Goal: Task Accomplishment & Management: Complete application form

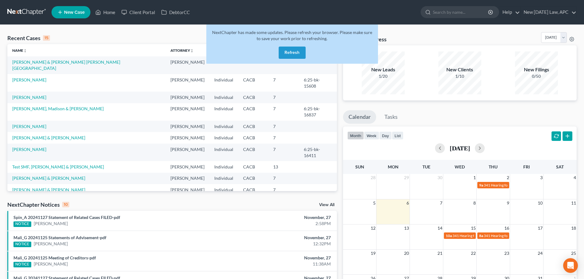
click at [290, 50] on button "Refresh" at bounding box center [291, 53] width 27 height 12
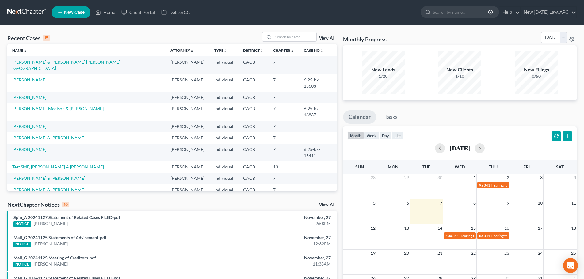
click at [48, 63] on link "[PERSON_NAME] & [PERSON_NAME] [PERSON_NAME][GEOGRAPHIC_DATA]" at bounding box center [66, 64] width 108 height 11
select select "6"
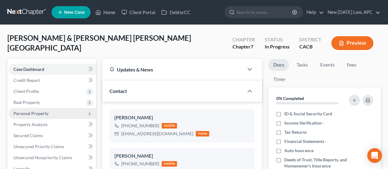
scroll to position [31, 0]
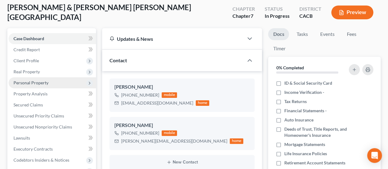
click at [24, 83] on span "Personal Property" at bounding box center [30, 82] width 35 height 5
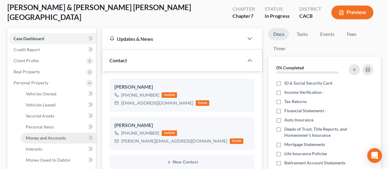
click at [39, 134] on link "Money and Accounts" at bounding box center [58, 137] width 75 height 11
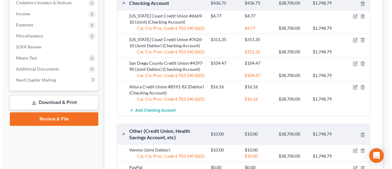
scroll to position [276, 0]
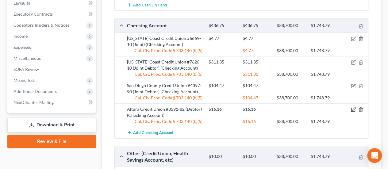
click at [354, 108] on icon "button" at bounding box center [352, 109] width 5 height 5
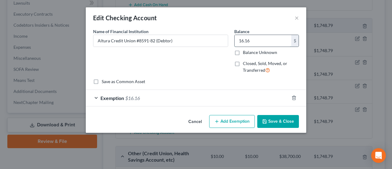
click at [256, 40] on input "16.16" at bounding box center [263, 41] width 57 height 12
type input "1.05"
click at [243, 98] on div "Exemption $16.16" at bounding box center [187, 98] width 203 height 16
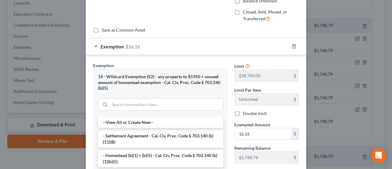
scroll to position [61, 0]
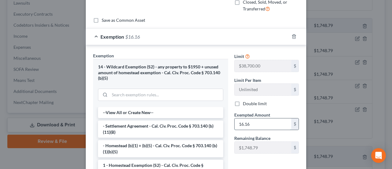
click at [245, 124] on input "16.16" at bounding box center [263, 124] width 57 height 12
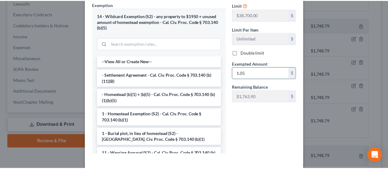
scroll to position [140, 0]
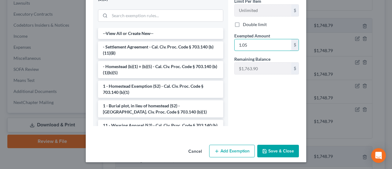
type input "1.05"
click at [279, 149] on button "Save & Close" at bounding box center [278, 151] width 42 height 13
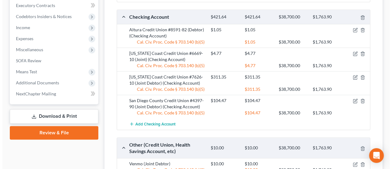
scroll to position [276, 0]
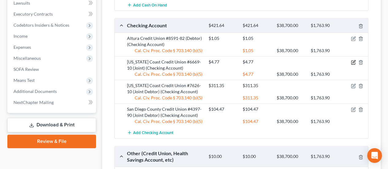
click at [352, 60] on icon "button" at bounding box center [352, 62] width 5 height 5
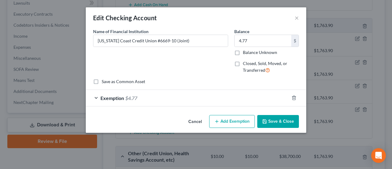
click at [190, 103] on div "Exemption $4.77" at bounding box center [187, 98] width 203 height 16
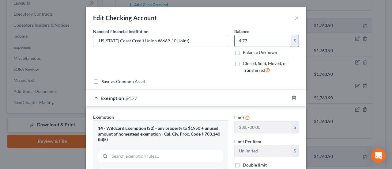
click at [244, 43] on input "4.77" at bounding box center [263, 41] width 57 height 12
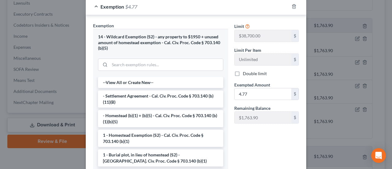
scroll to position [92, 0]
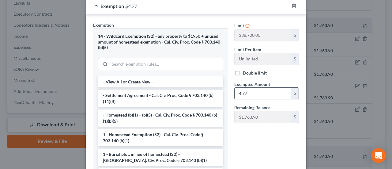
type input "10.74"
click at [246, 94] on input "4.77" at bounding box center [263, 94] width 57 height 12
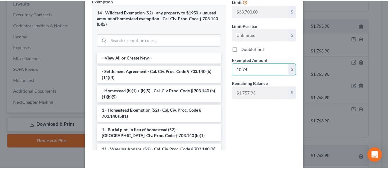
scroll to position [140, 0]
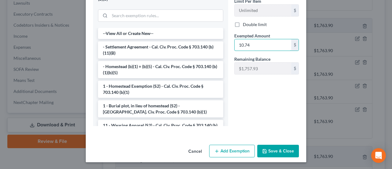
type input "10.74"
click at [277, 147] on button "Save & Close" at bounding box center [278, 151] width 42 height 13
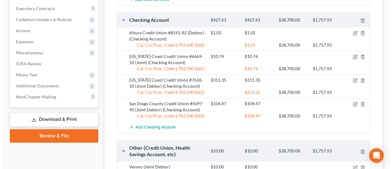
scroll to position [276, 0]
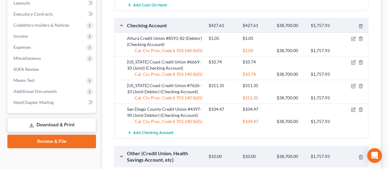
click at [350, 84] on div at bounding box center [354, 85] width 27 height 6
click at [351, 85] on icon "button" at bounding box center [352, 85] width 5 height 5
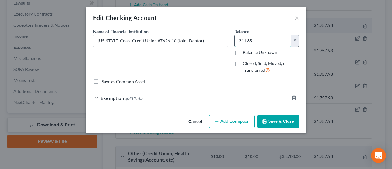
click at [256, 40] on input "311.35" at bounding box center [263, 41] width 57 height 12
type input "3.22"
click at [180, 100] on div "Exemption $311.35" at bounding box center [187, 98] width 203 height 16
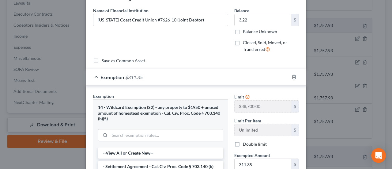
scroll to position [31, 0]
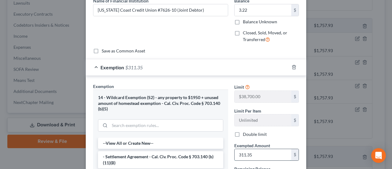
click at [257, 153] on input "311.35" at bounding box center [263, 155] width 57 height 12
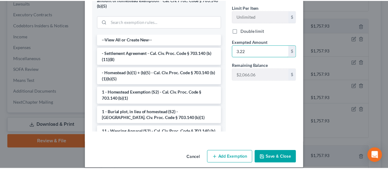
scroll to position [140, 0]
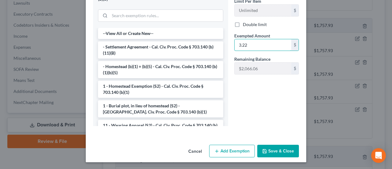
type input "3.22"
click at [274, 149] on button "Save & Close" at bounding box center [278, 151] width 42 height 13
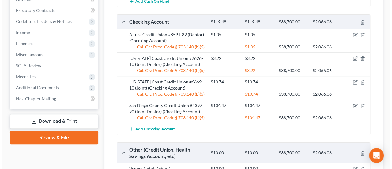
scroll to position [276, 0]
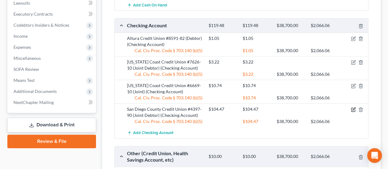
click at [352, 107] on icon "button" at bounding box center [352, 109] width 5 height 5
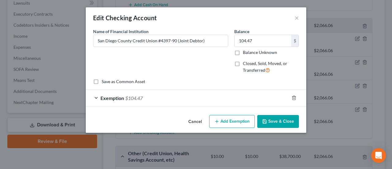
click at [179, 96] on div "Exemption $104.47" at bounding box center [187, 98] width 203 height 16
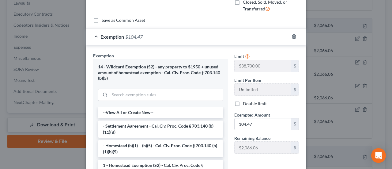
scroll to position [0, 0]
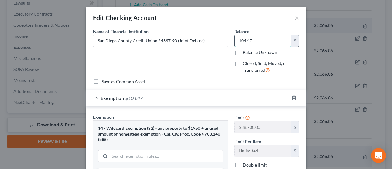
click at [258, 38] on input "104.47" at bounding box center [263, 41] width 57 height 12
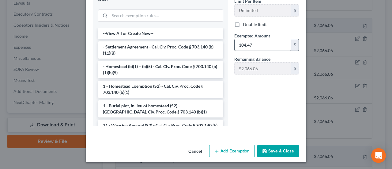
type input "0.00"
click at [268, 40] on input "104.47" at bounding box center [263, 45] width 57 height 12
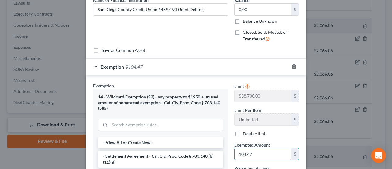
scroll to position [18, 0]
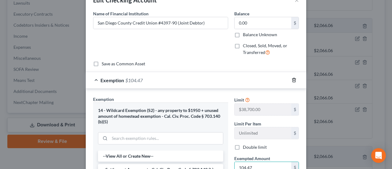
click at [294, 80] on line "button" at bounding box center [294, 80] width 0 height 1
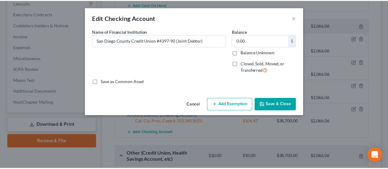
scroll to position [0, 0]
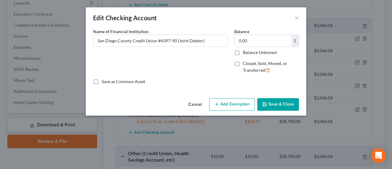
click at [292, 103] on button "Save & Close" at bounding box center [278, 104] width 42 height 13
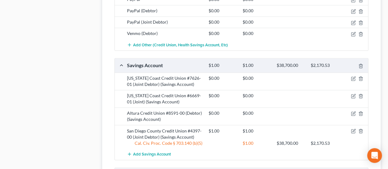
scroll to position [490, 0]
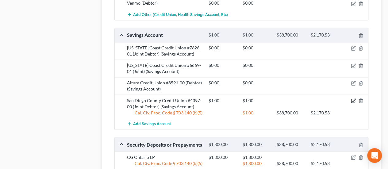
click at [354, 98] on icon "button" at bounding box center [352, 100] width 5 height 5
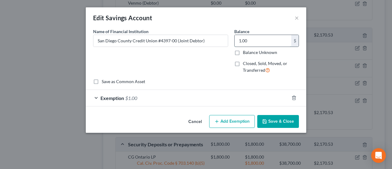
click at [247, 39] on input "1.00" at bounding box center [263, 41] width 57 height 12
type input "0.00"
click at [296, 100] on div at bounding box center [297, 98] width 17 height 10
click at [294, 96] on icon "button" at bounding box center [294, 97] width 5 height 5
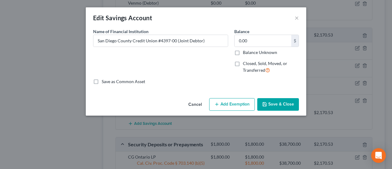
click at [287, 103] on button "Save & Close" at bounding box center [278, 104] width 42 height 13
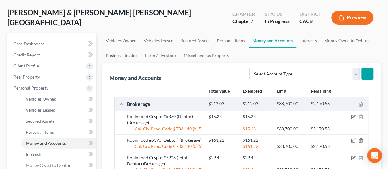
scroll to position [0, 0]
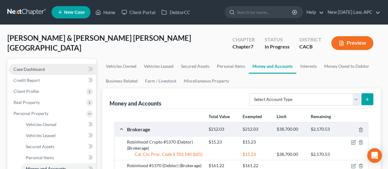
click at [58, 66] on link "Case Dashboard" at bounding box center [52, 69] width 87 height 11
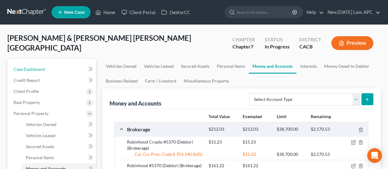
select select "5"
select select "6"
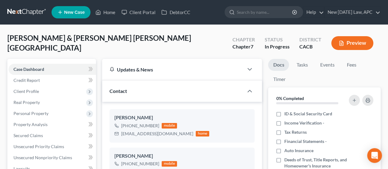
scroll to position [4371, 0]
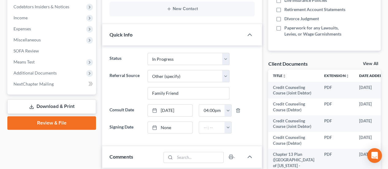
click at [63, 109] on link "Download & Print" at bounding box center [51, 106] width 89 height 14
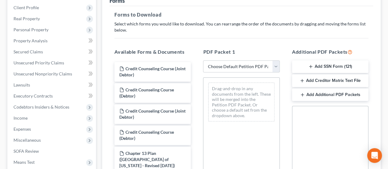
scroll to position [123, 0]
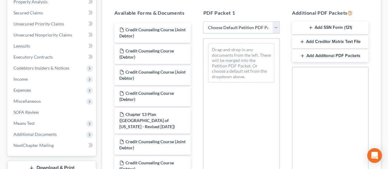
click at [240, 28] on select "Choose Default Petition PDF Packet Complete Bankruptcy Petition (all forms and …" at bounding box center [241, 27] width 76 height 12
select select "0"
click at [203, 21] on select "Choose Default Petition PDF Packet Complete Bankruptcy Petition (all forms and …" at bounding box center [241, 27] width 76 height 12
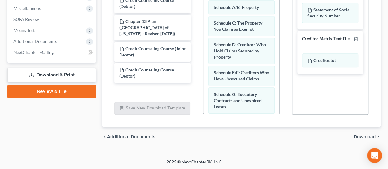
click at [363, 135] on span "Download" at bounding box center [364, 136] width 22 height 5
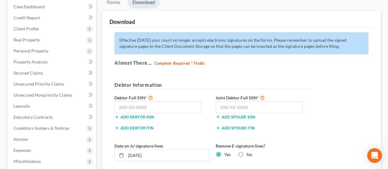
scroll to position [75, 0]
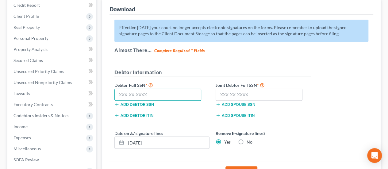
click at [166, 94] on input "text" at bounding box center [157, 95] width 87 height 12
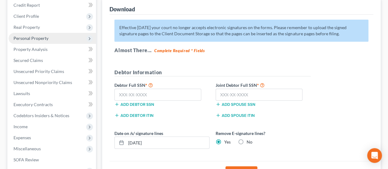
click at [29, 35] on span "Personal Property" at bounding box center [52, 38] width 87 height 11
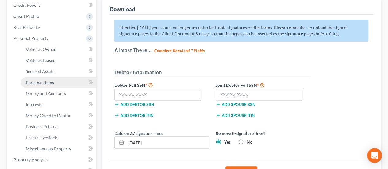
click at [39, 81] on span "Personal Items" at bounding box center [40, 82] width 28 height 5
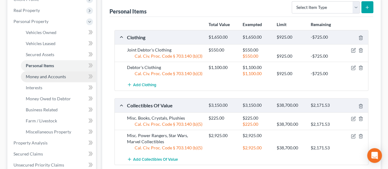
click at [47, 77] on span "Money and Accounts" at bounding box center [46, 76] width 40 height 5
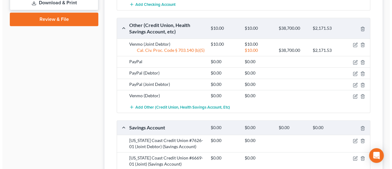
scroll to position [398, 0]
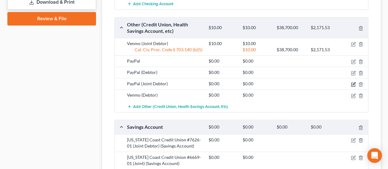
click at [352, 82] on icon "button" at bounding box center [352, 84] width 5 height 5
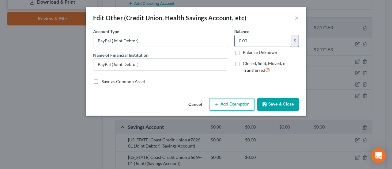
click at [251, 38] on input "0.00" at bounding box center [263, 41] width 57 height 12
type input "7.93"
click at [223, 104] on button "Add Exemption" at bounding box center [232, 104] width 46 height 13
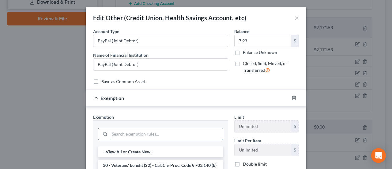
click at [147, 132] on input "search" at bounding box center [166, 134] width 113 height 12
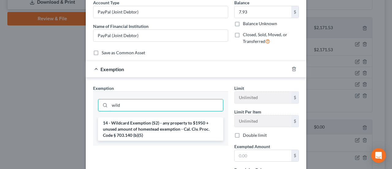
scroll to position [61, 0]
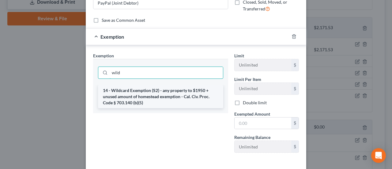
type input "wild"
click at [147, 98] on li "14 - Wildcard Exemption (S2) - any property to $1950 + unused amount of homeste…" at bounding box center [160, 96] width 125 height 23
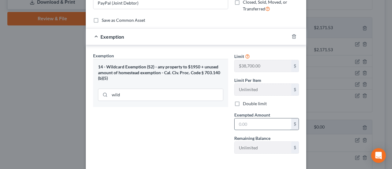
click at [250, 122] on input "text" at bounding box center [263, 124] width 57 height 12
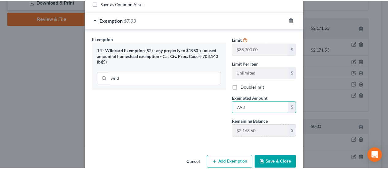
scroll to position [88, 0]
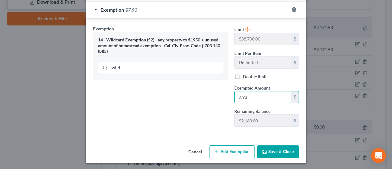
type input "7.93"
click at [267, 148] on button "Save & Close" at bounding box center [278, 151] width 42 height 13
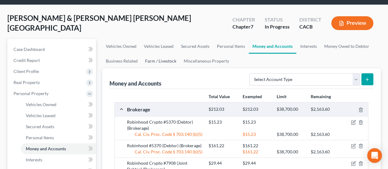
scroll to position [0, 0]
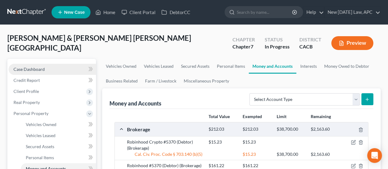
click at [35, 67] on span "Case Dashboard" at bounding box center [28, 68] width 31 height 5
select select "5"
select select "6"
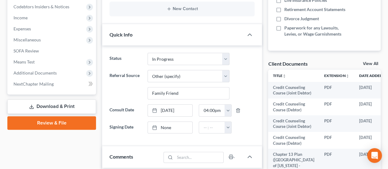
click at [58, 107] on link "Download & Print" at bounding box center [51, 106] width 89 height 14
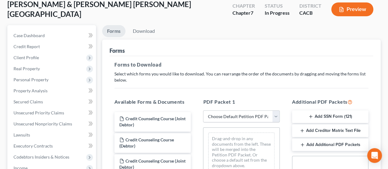
scroll to position [61, 0]
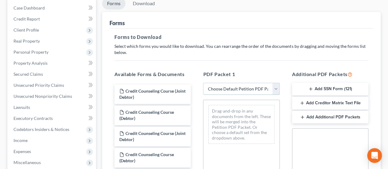
click at [232, 84] on select "Choose Default Petition PDF Packet Complete Bankruptcy Petition (all forms and …" at bounding box center [241, 89] width 76 height 12
select select "0"
click at [203, 83] on select "Choose Default Petition PDF Packet Complete Bankruptcy Petition (all forms and …" at bounding box center [241, 89] width 76 height 12
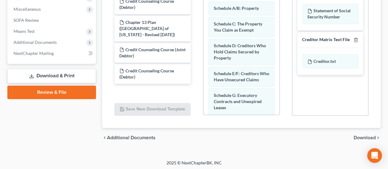
click at [369, 139] on span "Download" at bounding box center [364, 137] width 22 height 5
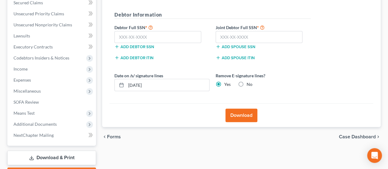
scroll to position [75, 0]
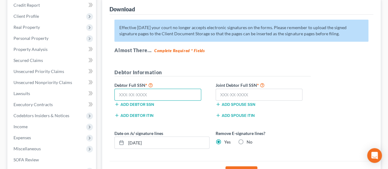
click at [151, 93] on input "text" at bounding box center [157, 95] width 87 height 12
type input "607-50-1183"
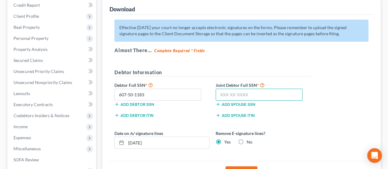
click at [224, 96] on input "text" at bounding box center [258, 95] width 87 height 12
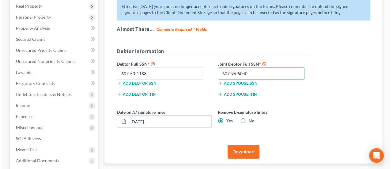
scroll to position [106, 0]
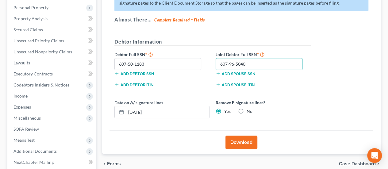
type input "607-96-5040"
click at [244, 141] on button "Download" at bounding box center [241, 141] width 32 height 13
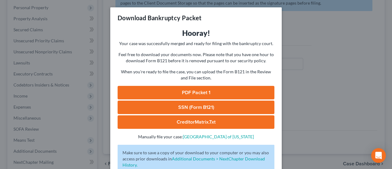
click at [204, 90] on link "PDF Packet 1" at bounding box center [196, 92] width 157 height 13
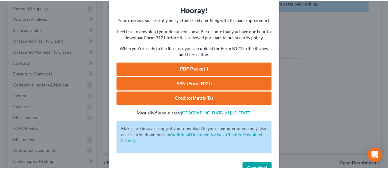
scroll to position [42, 0]
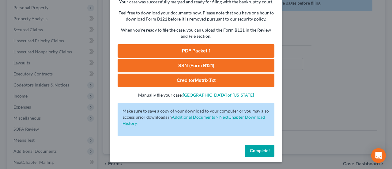
click at [246, 151] on button "Complete!" at bounding box center [259, 151] width 29 height 12
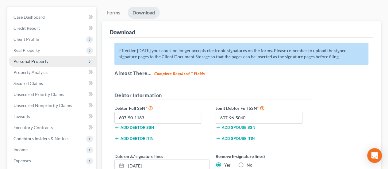
scroll to position [44, 0]
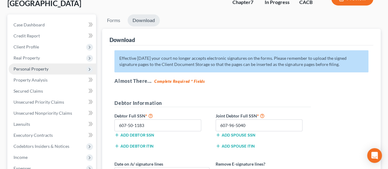
click at [38, 68] on span "Personal Property" at bounding box center [30, 68] width 35 height 5
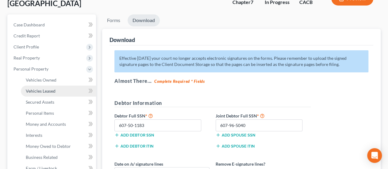
scroll to position [75, 0]
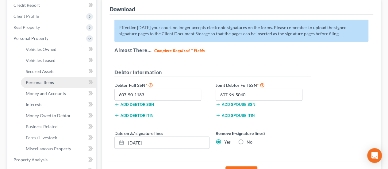
click at [50, 84] on span "Personal Items" at bounding box center [40, 82] width 28 height 5
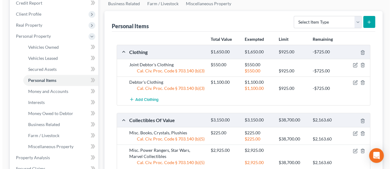
scroll to position [31, 0]
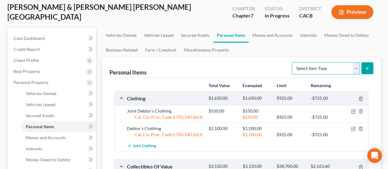
click at [346, 67] on select "Select Item Type Clothing Collectibles Of Value Electronics Firearms Household …" at bounding box center [325, 68] width 68 height 12
select select "other"
click at [292, 62] on select "Select Item Type Clothing Collectibles Of Value Electronics Firearms Household …" at bounding box center [325, 68] width 68 height 12
click at [365, 67] on icon "submit" at bounding box center [366, 68] width 5 height 5
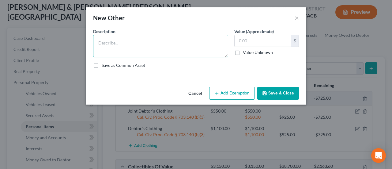
click at [159, 50] on textarea at bounding box center [160, 46] width 135 height 23
type textarea "Custom Wheelchair"
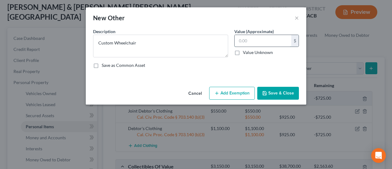
click at [258, 43] on input "text" at bounding box center [263, 41] width 57 height 12
click at [214, 93] on button "Add Exemption" at bounding box center [232, 93] width 46 height 13
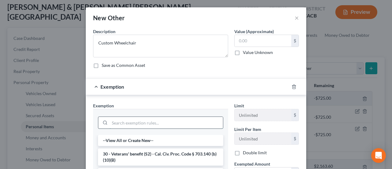
click at [123, 124] on input "search" at bounding box center [166, 123] width 113 height 12
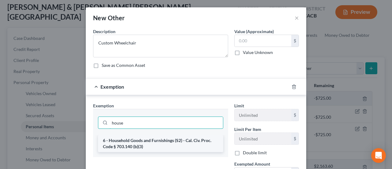
type input "house"
click at [134, 140] on li "6 - Household Goods and Furnishings (S2) - Cal. Civ. Proc. Code § 703.140 (b)(3)" at bounding box center [160, 143] width 125 height 17
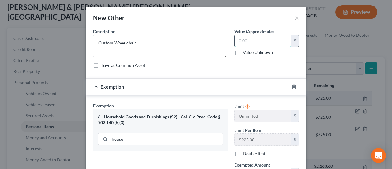
click at [253, 44] on input "text" at bounding box center [263, 41] width 57 height 12
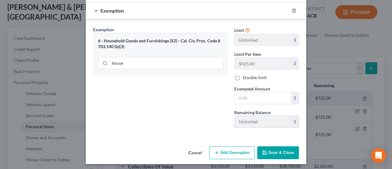
scroll to position [77, 0]
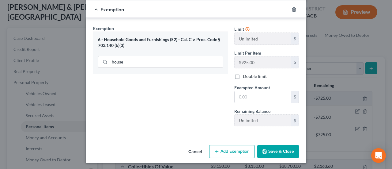
type input "100.00"
click at [248, 103] on div "Limit Unlimited $ Limit Per Item $925.00 $ Double limit Exempted Amount * $ Rem…" at bounding box center [266, 78] width 71 height 106
click at [248, 101] on input "text" at bounding box center [263, 97] width 57 height 12
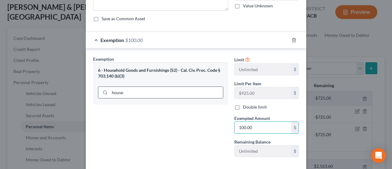
type input "100.00"
click at [161, 96] on input "house" at bounding box center [166, 93] width 113 height 12
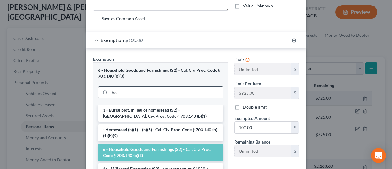
type input "h"
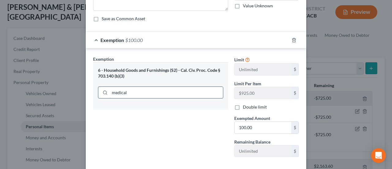
drag, startPoint x: 143, startPoint y: 90, endPoint x: 99, endPoint y: 90, distance: 44.4
click at [99, 90] on div "medical" at bounding box center [160, 92] width 125 height 12
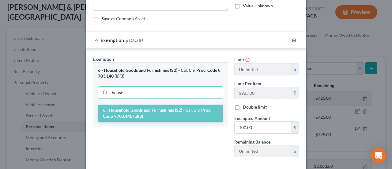
click at [121, 117] on li "6 - Household Goods and Furnishings (S2) - Cal. Civ. Proc. Code § 703.140 (b)(3)" at bounding box center [160, 112] width 125 height 17
click at [186, 90] on input "house" at bounding box center [166, 93] width 113 height 12
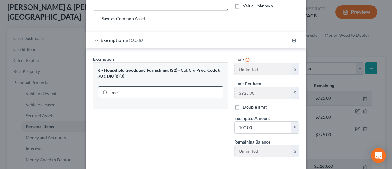
type input "m"
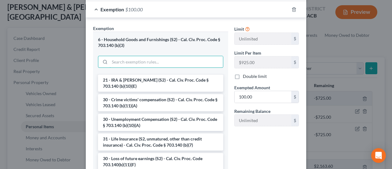
scroll to position [184, 0]
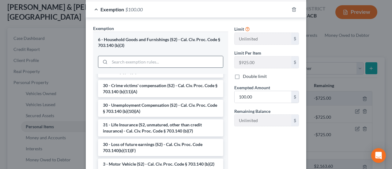
click at [138, 61] on input "search" at bounding box center [166, 62] width 113 height 12
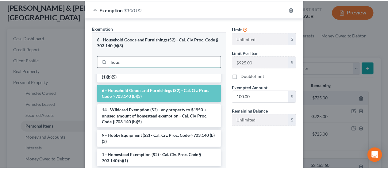
scroll to position [0, 0]
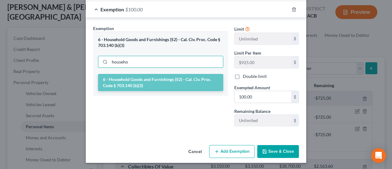
type input "househo"
click at [137, 79] on li "6 - Household Goods and Furnishings (S2) - Cal. Civ. Proc. Code § 703.140 (b)(3)" at bounding box center [160, 82] width 125 height 17
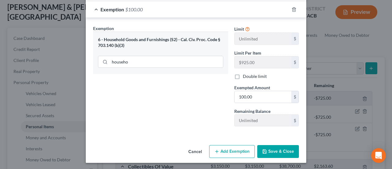
click at [278, 151] on button "Save & Close" at bounding box center [278, 151] width 42 height 13
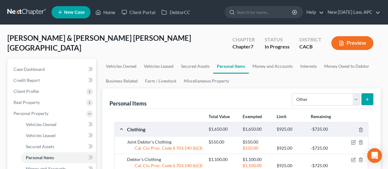
click at [346, 45] on button "Preview" at bounding box center [352, 43] width 42 height 14
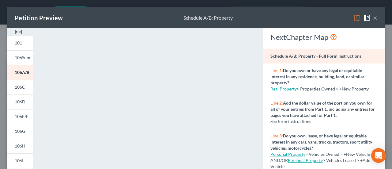
click at [373, 16] on button "×" at bounding box center [375, 17] width 4 height 7
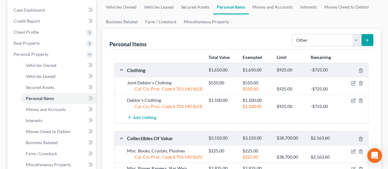
scroll to position [61, 0]
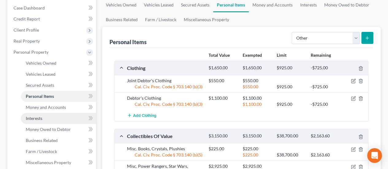
click at [49, 119] on link "Interests" at bounding box center [58, 118] width 75 height 11
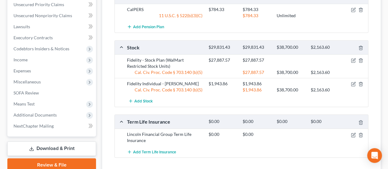
scroll to position [276, 0]
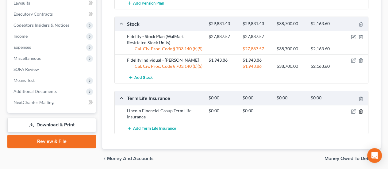
click at [360, 109] on icon "button" at bounding box center [360, 111] width 5 height 5
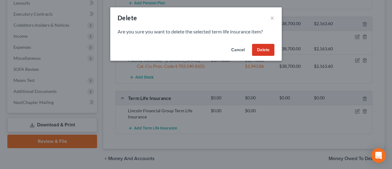
click at [267, 48] on button "Delete" at bounding box center [263, 50] width 22 height 12
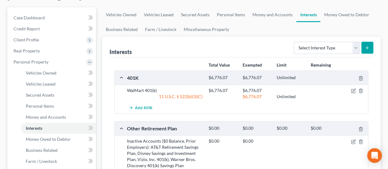
scroll to position [31, 0]
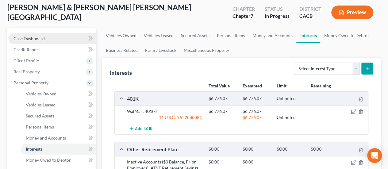
click at [46, 40] on link "Case Dashboard" at bounding box center [52, 38] width 87 height 11
select select "6"
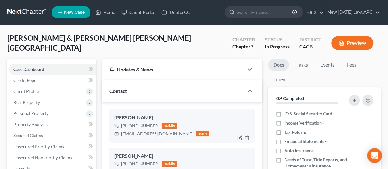
click at [130, 139] on div "[PERSON_NAME] [PHONE_NUMBER] mobile [EMAIL_ADDRESS][DOMAIN_NAME] home" at bounding box center [181, 125] width 145 height 33
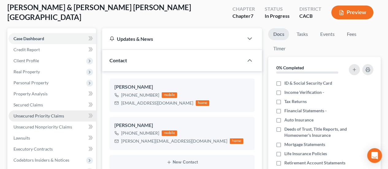
scroll to position [61, 0]
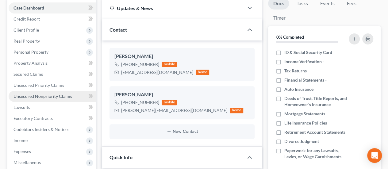
drag, startPoint x: 66, startPoint y: 97, endPoint x: 67, endPoint y: 100, distance: 4.1
click at [66, 97] on span "Unsecured Nonpriority Claims" at bounding box center [42, 95] width 59 height 5
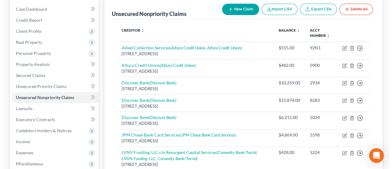
scroll to position [61, 0]
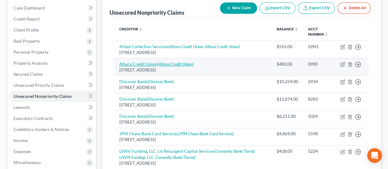
click at [156, 65] on link "Altura Credit Union (Altura Credit Union)" at bounding box center [156, 63] width 74 height 5
select select "4"
select select "0"
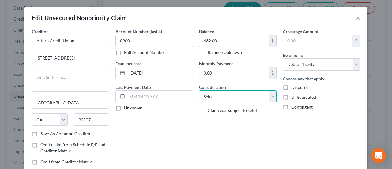
click at [221, 95] on select "Select Cable / Satellite Services Collection Agency Credit Card Debt Debt Couns…" at bounding box center [238, 96] width 78 height 12
select select "2"
click at [199, 90] on select "Select Cable / Satellite Services Collection Agency Credit Card Debt Debt Couns…" at bounding box center [238, 96] width 78 height 12
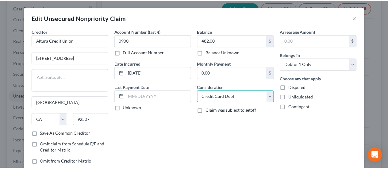
scroll to position [73, 0]
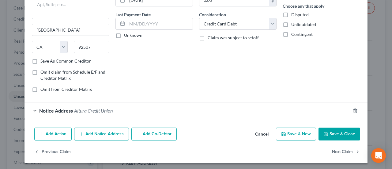
click at [338, 127] on button "Save & Close" at bounding box center [340, 133] width 42 height 13
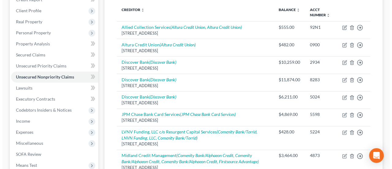
scroll to position [79, 0]
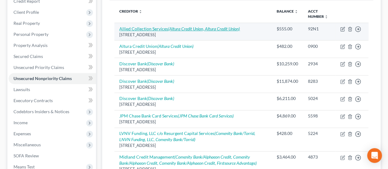
click at [205, 28] on icon "(Altura Credit Union, Altura Credit Union)" at bounding box center [204, 28] width 72 height 5
select select "4"
select select "1"
select select "4"
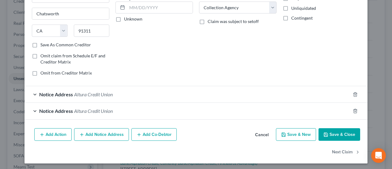
scroll to position [89, 0]
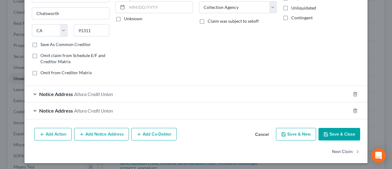
click at [119, 91] on div "Notice Address Altura Credit Union" at bounding box center [188, 94] width 326 height 16
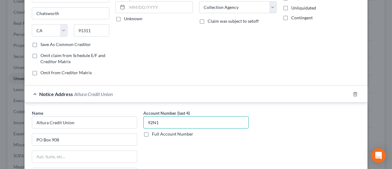
click at [163, 120] on input "92N1" at bounding box center [195, 122] width 105 height 12
drag, startPoint x: 161, startPoint y: 120, endPoint x: 139, endPoint y: 118, distance: 22.1
click at [140, 118] on div "Account Number (last 4) 92N1 Full Account Number" at bounding box center [196, 161] width 112 height 103
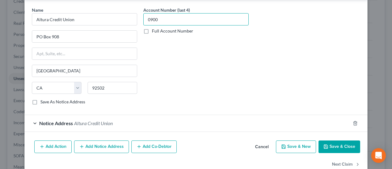
scroll to position [203, 0]
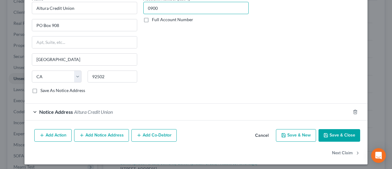
type input "0900"
click at [180, 115] on div "Notice Address Altura Credit Union" at bounding box center [188, 112] width 326 height 16
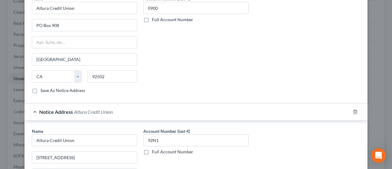
click at [179, 152] on label "Full Account Number" at bounding box center [172, 152] width 41 height 6
click at [158, 152] on input "Full Account Number" at bounding box center [156, 151] width 4 height 4
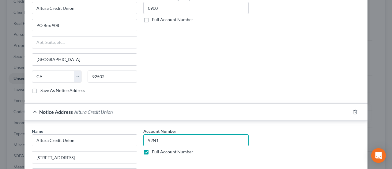
click at [172, 138] on input "92N1" at bounding box center [195, 140] width 105 height 12
click at [152, 149] on label "Full Account Number" at bounding box center [172, 152] width 41 height 6
click at [154, 149] on input "Full Account Number" at bounding box center [156, 151] width 4 height 4
drag, startPoint x: 163, startPoint y: 134, endPoint x: 139, endPoint y: 134, distance: 23.9
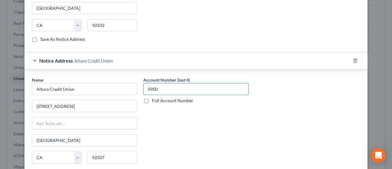
scroll to position [318, 0]
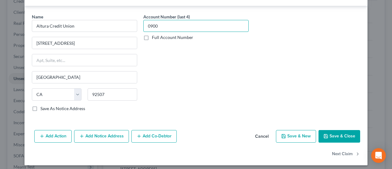
type input "0900"
click at [333, 133] on button "Save & Close" at bounding box center [340, 136] width 42 height 13
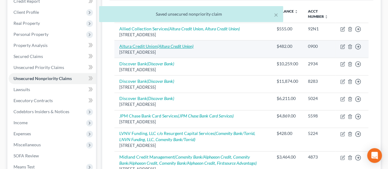
click at [151, 44] on link "Altura Credit Union (Altura Credit Union)" at bounding box center [156, 46] width 74 height 5
select select "4"
select select "2"
select select "0"
select select "4"
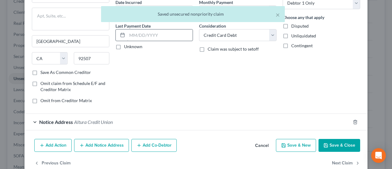
scroll to position [73, 0]
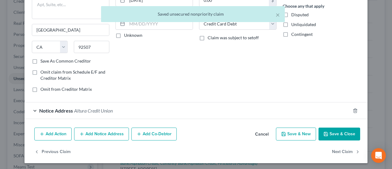
click at [132, 110] on div "Notice Address Altura Credit Union" at bounding box center [188, 110] width 326 height 16
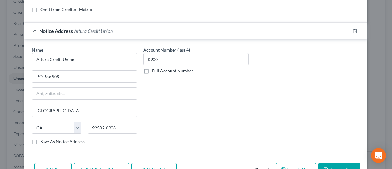
scroll to position [153, 0]
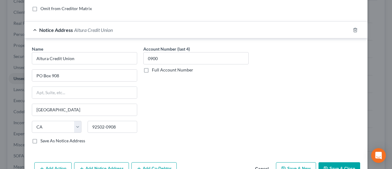
click at [260, 165] on button "Cancel" at bounding box center [261, 169] width 23 height 12
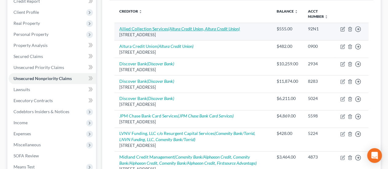
click at [173, 27] on icon "(Altura Credit Union, Altura Credit Union)" at bounding box center [204, 28] width 72 height 5
select select "4"
select select "1"
select select "4"
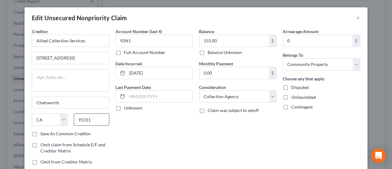
scroll to position [89, 0]
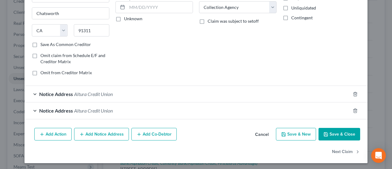
click at [108, 94] on span "Altura Credit Union" at bounding box center [93, 94] width 39 height 6
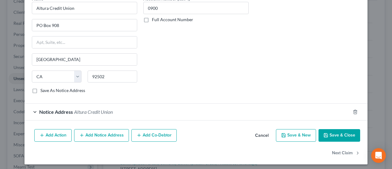
click at [116, 108] on div "Notice Address Altura Credit Union" at bounding box center [188, 112] width 326 height 16
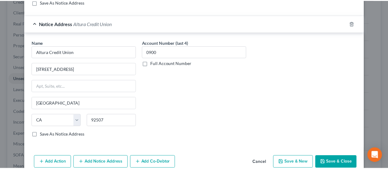
scroll to position [318, 0]
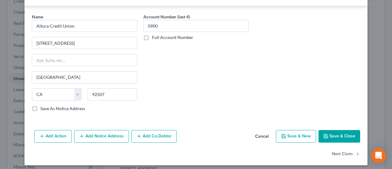
click at [260, 133] on button "Cancel" at bounding box center [261, 137] width 23 height 12
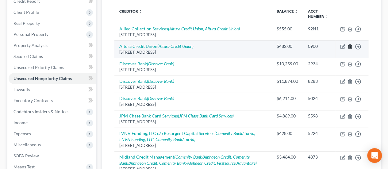
click at [349, 46] on icon "button" at bounding box center [349, 46] width 5 height 5
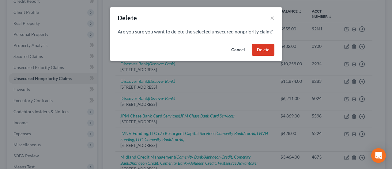
click at [261, 54] on button "Delete" at bounding box center [263, 50] width 22 height 12
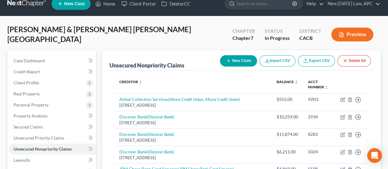
scroll to position [0, 0]
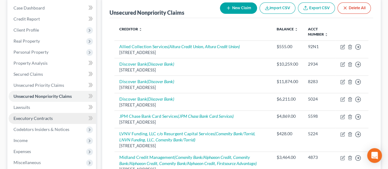
click at [40, 118] on span "Executory Contracts" at bounding box center [32, 117] width 39 height 5
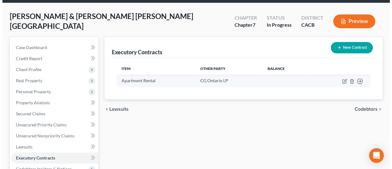
scroll to position [31, 0]
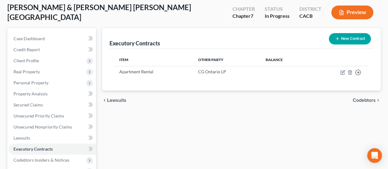
click at [337, 38] on line "button" at bounding box center [337, 38] width 0 height 3
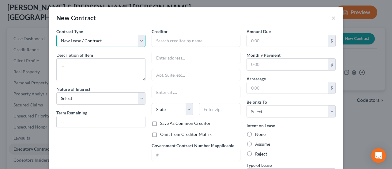
click at [105, 43] on select "New Lease / Contract New Timeshare" at bounding box center [100, 41] width 89 height 12
drag, startPoint x: 105, startPoint y: 43, endPoint x: 102, endPoint y: 46, distance: 4.3
click at [105, 43] on select "New Lease / Contract New Timeshare" at bounding box center [100, 41] width 89 height 12
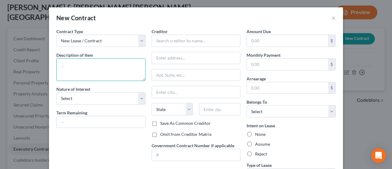
click at [77, 70] on textarea at bounding box center [100, 69] width 89 height 23
type textarea "V"
type textarea "Cellphone Financing"
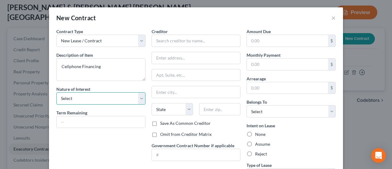
click at [110, 95] on select "Select Purchaser Agent Lessor Lessee" at bounding box center [100, 98] width 89 height 12
select select "0"
click at [56, 92] on select "Select Purchaser Agent Lessor Lessee" at bounding box center [100, 98] width 89 height 12
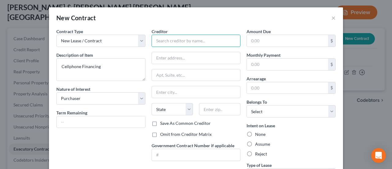
click at [163, 43] on input "text" at bounding box center [196, 41] width 89 height 12
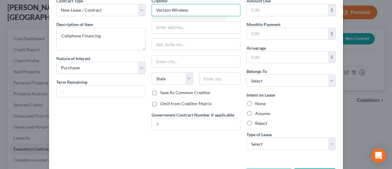
type input "Verizon Wireless"
click at [255, 112] on label "Assume" at bounding box center [262, 113] width 15 height 6
click at [258, 112] on input "Assume" at bounding box center [260, 112] width 4 height 4
radio input "true"
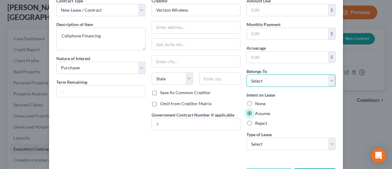
click at [287, 79] on select "Select Debtor 1 Only Debtor 2 Only Debtor 1 And Debtor 2 Only At Least One Of T…" at bounding box center [291, 80] width 89 height 12
select select "4"
click at [247, 74] on select "Select Debtor 1 Only Debtor 2 Only Debtor 1 And Debtor 2 Only At Least One Of T…" at bounding box center [291, 80] width 89 height 12
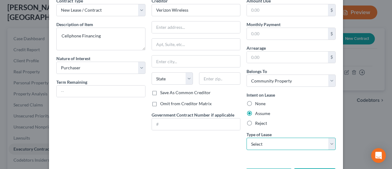
click at [275, 141] on select "Select Real Estate Car Other" at bounding box center [291, 144] width 89 height 12
select select "2"
click at [247, 138] on select "Select Real Estate Car Other" at bounding box center [291, 144] width 89 height 12
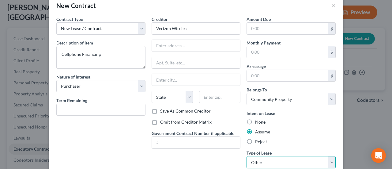
scroll to position [0, 0]
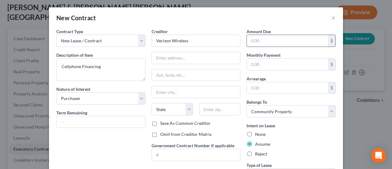
click at [261, 42] on input "text" at bounding box center [287, 41] width 81 height 12
click at [257, 66] on input "text" at bounding box center [287, 65] width 81 height 12
click at [259, 45] on input "text" at bounding box center [287, 41] width 81 height 12
type input "261."
click at [262, 59] on input "text" at bounding box center [287, 65] width 81 height 12
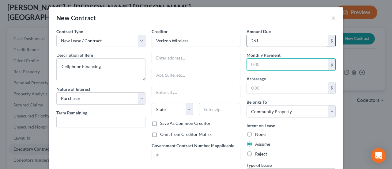
click at [268, 41] on input "261." at bounding box center [287, 41] width 81 height 12
click at [267, 61] on input "text" at bounding box center [287, 65] width 81 height 12
type input "261.14"
click at [263, 40] on input "text" at bounding box center [287, 41] width 81 height 12
click at [270, 66] on input "261.14" at bounding box center [287, 65] width 81 height 12
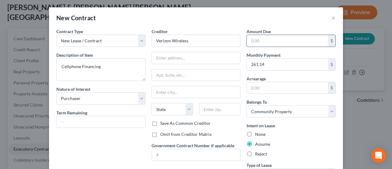
click at [268, 43] on input "text" at bounding box center [287, 41] width 81 height 12
click at [270, 64] on input "261.14" at bounding box center [287, 65] width 81 height 12
click at [256, 35] on input "text" at bounding box center [287, 41] width 81 height 12
click at [174, 56] on input "text" at bounding box center [196, 58] width 89 height 12
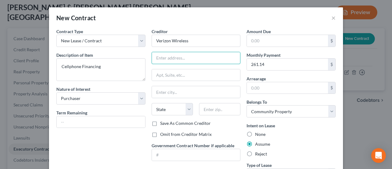
paste input "[STREET_ADDRESS][PERSON_NAME]"
type input "[STREET_ADDRESS][PERSON_NAME]"
click at [207, 110] on input "text" at bounding box center [219, 109] width 41 height 12
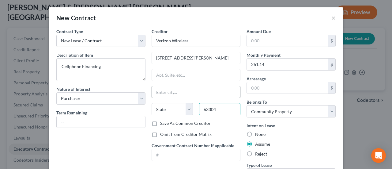
type input "63304"
click at [194, 96] on input "text" at bounding box center [196, 92] width 89 height 12
type input "Saint [PERSON_NAME]"
select select "26"
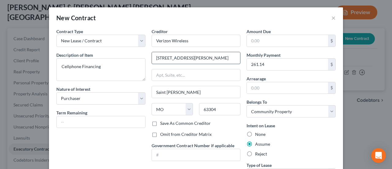
scroll to position [0, 32]
drag, startPoint x: 203, startPoint y: 57, endPoint x: 234, endPoint y: 56, distance: 31.0
click at [234, 56] on input "[STREET_ADDRESS][PERSON_NAME]" at bounding box center [196, 58] width 89 height 12
click at [188, 60] on input "[STREET_ADDRESS][PERSON_NAME]" at bounding box center [196, 58] width 89 height 12
click at [190, 88] on input "Saint [PERSON_NAME]" at bounding box center [196, 92] width 89 height 12
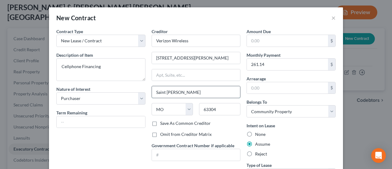
scroll to position [0, 0]
click at [190, 88] on input "Saint [PERSON_NAME]" at bounding box center [196, 92] width 89 height 12
type input "S"
type input "[PERSON_NAME] Spring"
click at [192, 73] on input "text" at bounding box center [196, 75] width 89 height 12
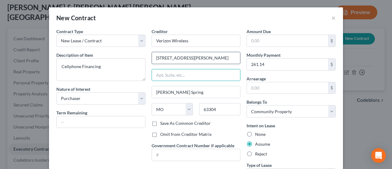
click at [202, 58] on input "[STREET_ADDRESS][PERSON_NAME]" at bounding box center [196, 58] width 89 height 12
drag, startPoint x: 215, startPoint y: 59, endPoint x: 233, endPoint y: 60, distance: 18.4
click at [233, 60] on input "[STREET_ADDRESS][PERSON_NAME]" at bounding box center [196, 58] width 89 height 12
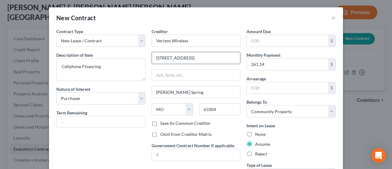
scroll to position [0, 0]
type input "[STREET_ADDRESS]"
click at [210, 77] on input "text" at bounding box center [196, 75] width 89 height 12
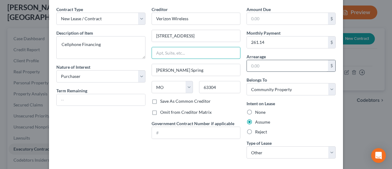
scroll to position [31, 0]
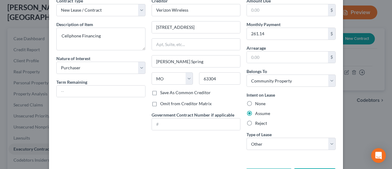
click at [306, 113] on div "Assume" at bounding box center [291, 113] width 89 height 6
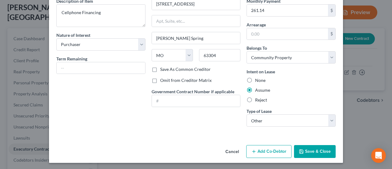
click at [304, 149] on button "Save & Close" at bounding box center [315, 151] width 42 height 13
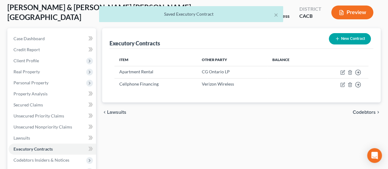
click at [352, 6] on div "× Saved Executory Contract" at bounding box center [191, 15] width 388 height 19
click at [353, 10] on div "× Saved Executory Contract" at bounding box center [191, 15] width 388 height 19
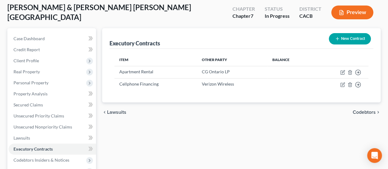
click at [352, 12] on button "Preview" at bounding box center [352, 13] width 42 height 14
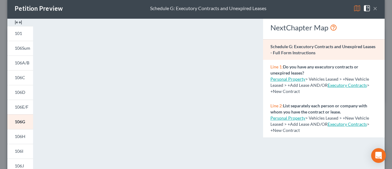
scroll to position [0, 0]
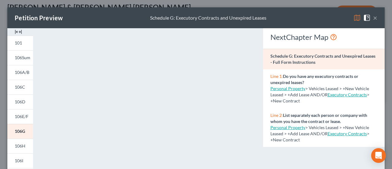
click at [373, 19] on button "×" at bounding box center [375, 17] width 4 height 7
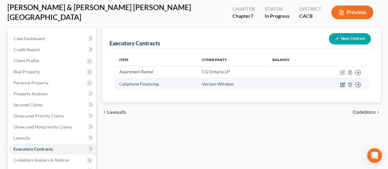
click at [342, 84] on icon "button" at bounding box center [342, 84] width 5 height 5
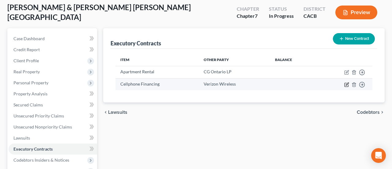
select select "0"
select select "26"
select select "4"
select select "2"
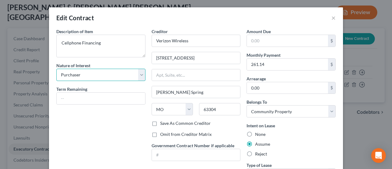
click at [99, 76] on select "Select Purchaser Agent Lessor Lessee" at bounding box center [100, 75] width 89 height 12
select select
click at [56, 69] on select "Select Purchaser Agent Lessor Lessee" at bounding box center [100, 75] width 89 height 12
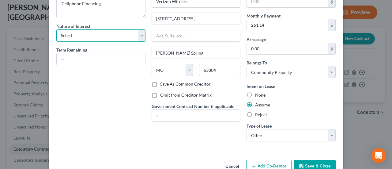
scroll to position [54, 0]
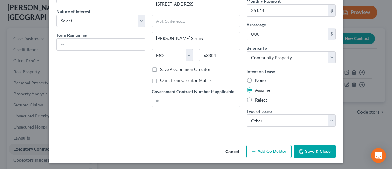
click at [303, 146] on button "Save & Close" at bounding box center [315, 151] width 42 height 13
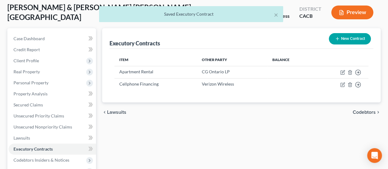
click at [350, 13] on div "× Saved Executory Contract" at bounding box center [191, 15] width 388 height 19
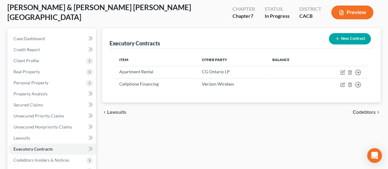
click at [355, 12] on button "Preview" at bounding box center [352, 13] width 42 height 14
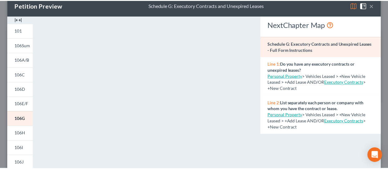
scroll to position [0, 0]
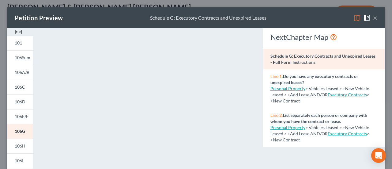
click at [373, 19] on button "×" at bounding box center [375, 17] width 4 height 7
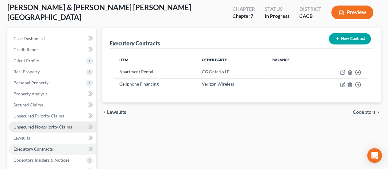
click at [32, 126] on span "Unsecured Nonpriority Claims" at bounding box center [42, 126] width 59 height 5
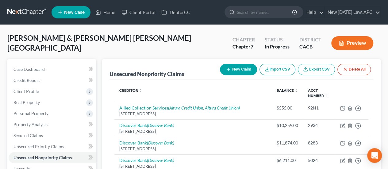
click at [236, 71] on button "New Claim" at bounding box center [238, 69] width 37 height 11
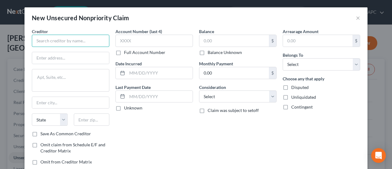
click at [74, 44] on input "text" at bounding box center [71, 41] width 78 height 12
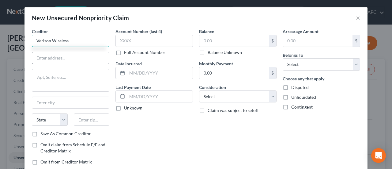
type input "Verizon Wireless"
click at [63, 55] on input "text" at bounding box center [70, 58] width 77 height 12
paste input "[STREET_ADDRESS][PERSON_NAME]"
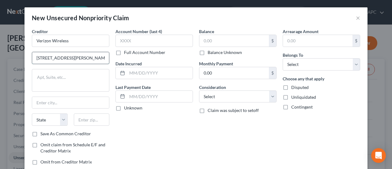
scroll to position [0, 44]
type input "[STREET_ADDRESS][PERSON_NAME]"
click at [85, 120] on input "text" at bounding box center [92, 119] width 36 height 12
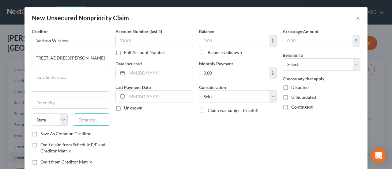
scroll to position [0, 0]
type input "63304"
click at [81, 109] on div "Creditor * Verizon Wireless [STREET_ADDRESS][GEOGRAPHIC_DATA][PERSON_NAME][US_S…" at bounding box center [71, 79] width 78 height 102
type input "Saint [PERSON_NAME]"
select select "26"
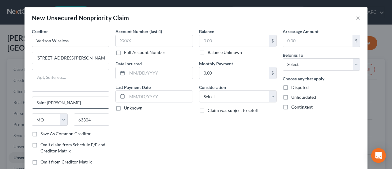
click at [80, 106] on input "Saint [PERSON_NAME]" at bounding box center [70, 103] width 77 height 12
drag, startPoint x: 80, startPoint y: 103, endPoint x: 23, endPoint y: 104, distance: 57.0
click at [25, 104] on div "Creditor * Verizon Wireless [STREET_ADDRESS][PERSON_NAME] [GEOGRAPHIC_DATA][PER…" at bounding box center [196, 104] width 343 height 153
type input "[PERSON_NAME] Spring"
click at [92, 57] on input "[STREET_ADDRESS][PERSON_NAME]" at bounding box center [70, 58] width 77 height 12
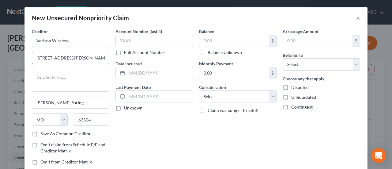
scroll to position [0, 44]
drag, startPoint x: 95, startPoint y: 58, endPoint x: 108, endPoint y: 57, distance: 13.2
click at [108, 57] on div "Creditor * Verizon Wireless [STREET_ADDRESS][PERSON_NAME] [PERSON_NAME][GEOGRAP…" at bounding box center [71, 99] width 84 height 142
type input "[STREET_ADDRESS]"
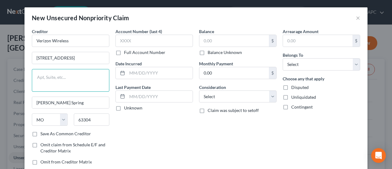
click at [78, 74] on textarea at bounding box center [71, 80] width 78 height 23
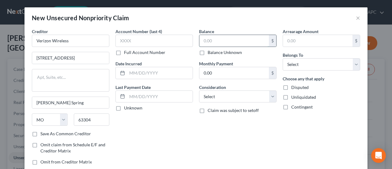
click at [209, 40] on input "text" at bounding box center [234, 41] width 70 height 12
type input "50.00"
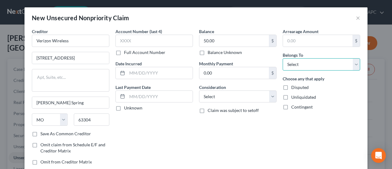
click at [297, 65] on select "Select Debtor 1 Only Debtor 2 Only Debtor 1 And Debtor 2 Only At Least One Of T…" at bounding box center [322, 64] width 78 height 12
select select "4"
click at [283, 58] on select "Select Debtor 1 Only Debtor 2 Only Debtor 1 And Debtor 2 Only At Least One Of T…" at bounding box center [322, 64] width 78 height 12
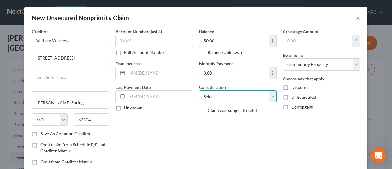
click at [202, 99] on select "Select Cable / Satellite Services Collection Agency Credit Card Debt Debt Couns…" at bounding box center [238, 96] width 78 height 12
select select "14"
click at [199, 90] on select "Select Cable / Satellite Services Collection Agency Credit Card Debt Debt Couns…" at bounding box center [238, 96] width 78 height 12
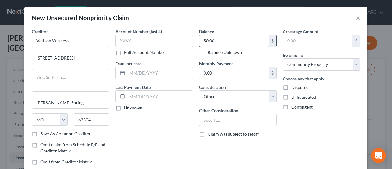
click at [223, 41] on input "50.00" at bounding box center [234, 41] width 70 height 12
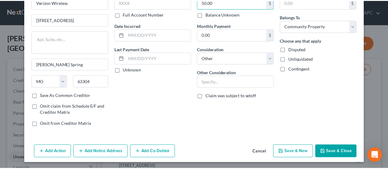
scroll to position [38, 0]
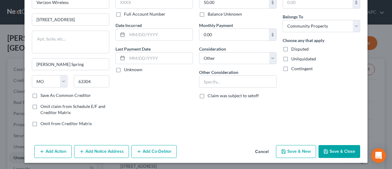
click at [259, 149] on button "Cancel" at bounding box center [261, 152] width 23 height 12
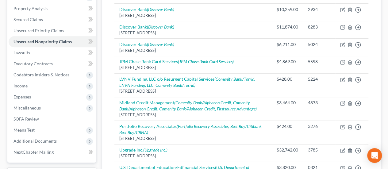
scroll to position [123, 0]
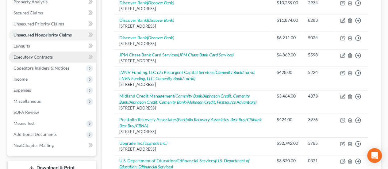
click at [28, 57] on span "Executory Contracts" at bounding box center [32, 56] width 39 height 5
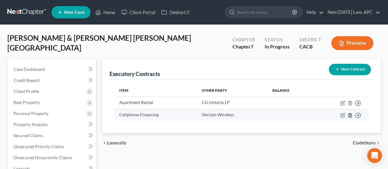
click at [349, 114] on polyline "button" at bounding box center [350, 114] width 4 height 0
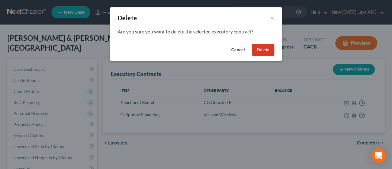
click at [257, 49] on button "Delete" at bounding box center [263, 50] width 22 height 12
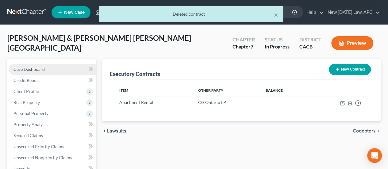
click at [42, 68] on span "Case Dashboard" at bounding box center [28, 68] width 31 height 5
select select "6"
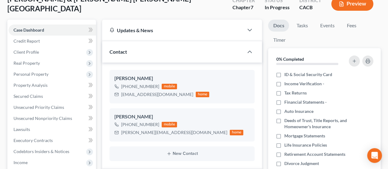
scroll to position [92, 0]
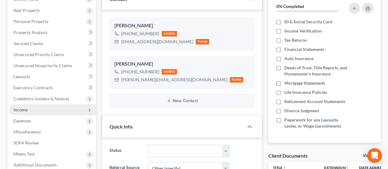
click at [17, 112] on span "Income" at bounding box center [52, 109] width 87 height 11
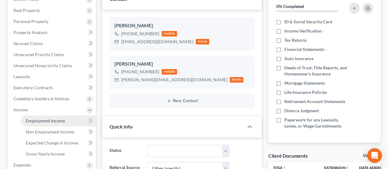
click at [35, 118] on span "Employment Income" at bounding box center [45, 120] width 39 height 5
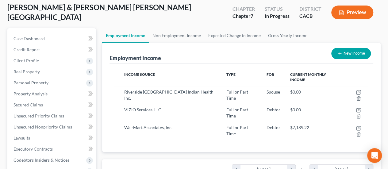
scroll to position [109, 155]
click at [239, 36] on link "Expected Change in Income" at bounding box center [234, 35] width 60 height 15
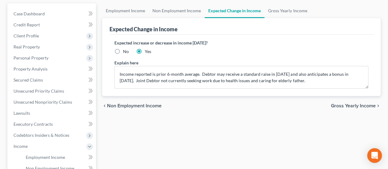
scroll to position [61, 0]
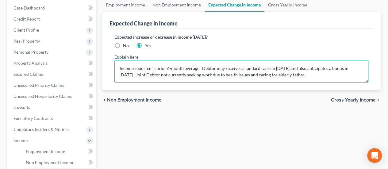
click at [273, 74] on textarea "Income reported is prior 6-month average. Debtor may receive a standard raise i…" at bounding box center [241, 71] width 254 height 23
click at [293, 73] on textarea "Income reported is prior 6-month average. Debtor may receive a standard raise i…" at bounding box center [241, 71] width 254 height 23
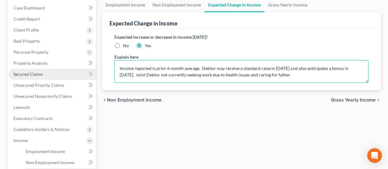
scroll to position [31, 0]
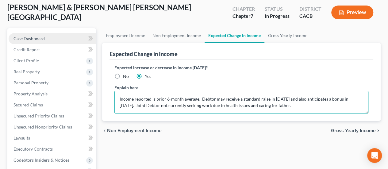
type textarea "Income reported is prior 6-month average. Debtor may receive a standard raise i…"
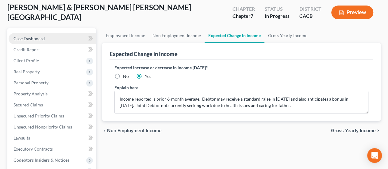
click at [47, 40] on link "Case Dashboard" at bounding box center [52, 38] width 87 height 11
select select "5"
select select "6"
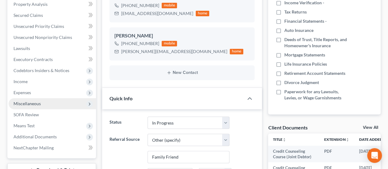
scroll to position [123, 0]
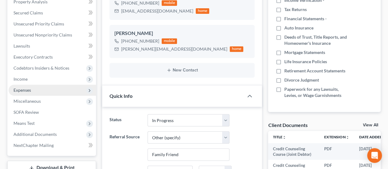
click at [32, 90] on span "Expenses" at bounding box center [52, 90] width 87 height 11
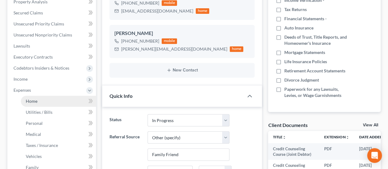
click at [36, 98] on span "Home" at bounding box center [32, 100] width 12 height 5
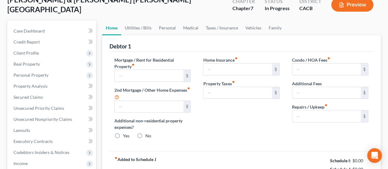
type input "3,778.71"
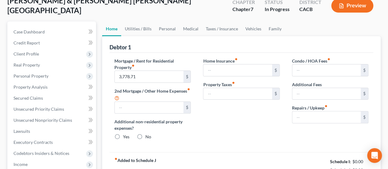
type input "0.00"
radio input "true"
type input "0.00"
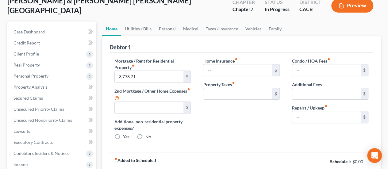
type input "0.00"
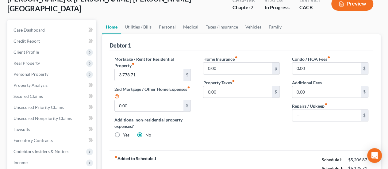
scroll to position [31, 0]
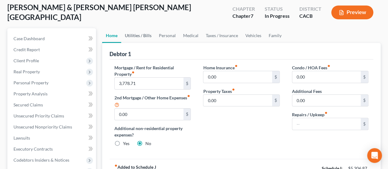
click at [139, 36] on link "Utilities / Bills" at bounding box center [138, 35] width 34 height 15
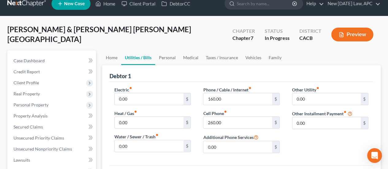
scroll to position [31, 0]
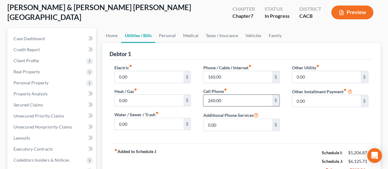
click at [224, 100] on input "260.00" at bounding box center [237, 101] width 68 height 12
type input "210.00"
click at [167, 32] on link "Personal" at bounding box center [167, 35] width 24 height 15
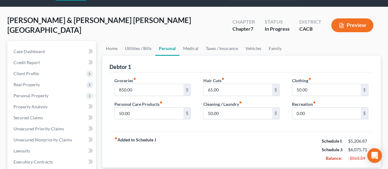
scroll to position [31, 0]
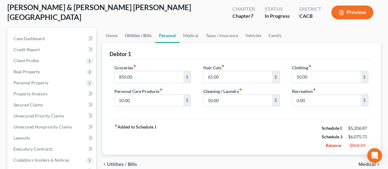
click at [145, 35] on link "Utilities / Bills" at bounding box center [138, 35] width 34 height 15
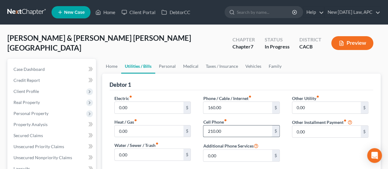
click at [236, 131] on input "210.00" at bounding box center [237, 131] width 68 height 12
type input "230.00"
click at [170, 70] on link "Personal" at bounding box center [167, 66] width 24 height 15
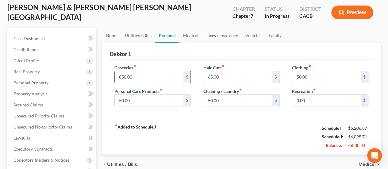
scroll to position [61, 0]
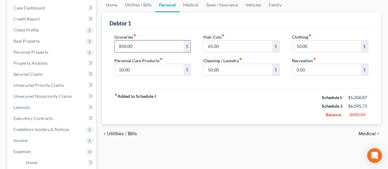
click at [143, 46] on input "850.00" at bounding box center [149, 46] width 68 height 12
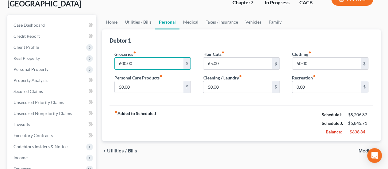
scroll to position [31, 0]
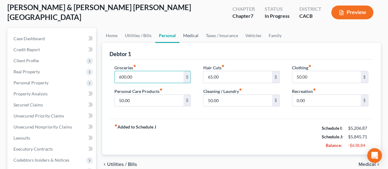
type input "600.00"
click at [192, 37] on link "Medical" at bounding box center [190, 35] width 23 height 15
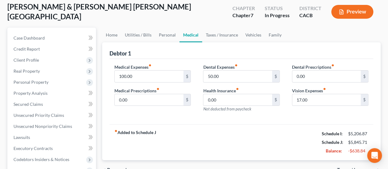
scroll to position [31, 0]
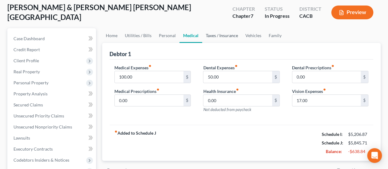
click at [210, 35] on link "Taxes / Insurance" at bounding box center [222, 35] width 40 height 15
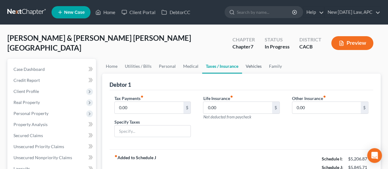
click at [255, 65] on link "Vehicles" at bounding box center [253, 66] width 23 height 15
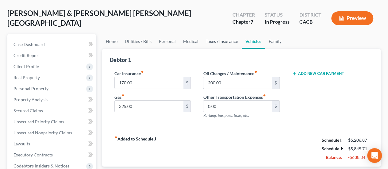
scroll to position [31, 0]
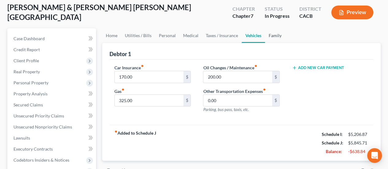
click at [272, 36] on link "Family" at bounding box center [275, 35] width 20 height 15
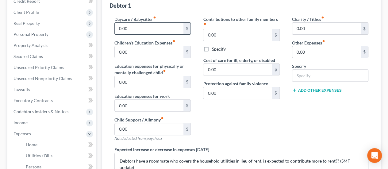
scroll to position [153, 0]
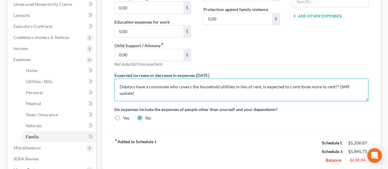
drag, startPoint x: 365, startPoint y: 85, endPoint x: 258, endPoint y: 90, distance: 107.0
click at [258, 90] on textarea "Debtors have a roommate who covers the household utilities in lieu of rent, is …" at bounding box center [241, 89] width 254 height 23
click at [233, 84] on textarea "Debtors have a roommate who covers the household utilities in lieu of rent." at bounding box center [241, 89] width 254 height 23
click at [314, 83] on textarea "Debtors have a roommate who covers the household utilities and renters' insuran…" at bounding box center [241, 89] width 254 height 23
drag, startPoint x: 312, startPoint y: 90, endPoint x: 303, endPoint y: 85, distance: 9.5
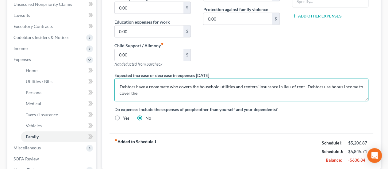
click at [303, 85] on textarea "Debtors have a roommate who covers the household utilities and renters' insuran…" at bounding box center [241, 89] width 254 height 23
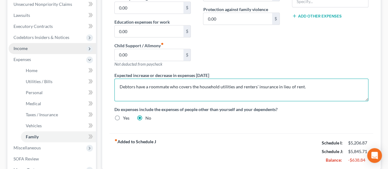
type textarea "Debtors have a roommate who covers the household utilities and renters' insuran…"
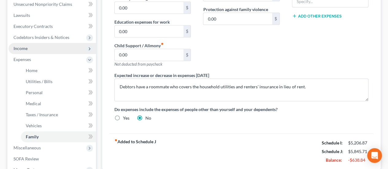
click at [34, 43] on span "Income" at bounding box center [52, 48] width 87 height 11
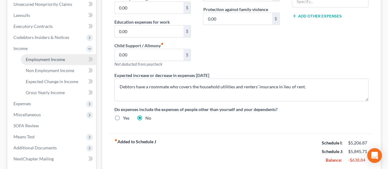
click at [41, 60] on span "Employment Income" at bounding box center [45, 59] width 39 height 5
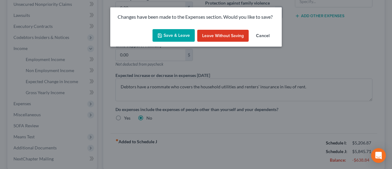
click at [168, 33] on button "Save & Leave" at bounding box center [174, 35] width 42 height 13
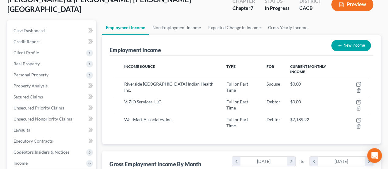
scroll to position [31, 0]
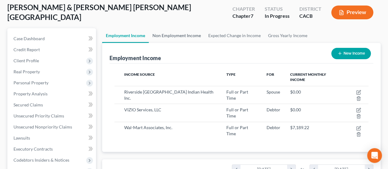
click at [168, 36] on link "Non Employment Income" at bounding box center [177, 35] width 56 height 15
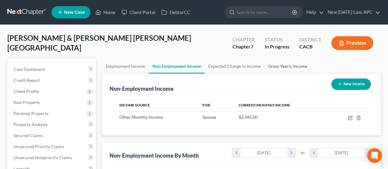
scroll to position [109, 155]
click at [283, 68] on link "Gross Yearly Income" at bounding box center [287, 66] width 46 height 15
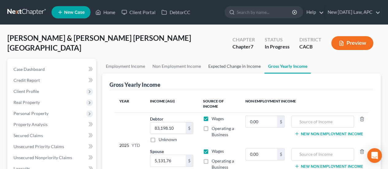
click at [241, 64] on link "Expected Change in Income" at bounding box center [234, 66] width 60 height 15
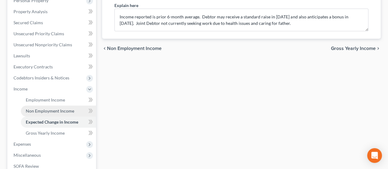
scroll to position [123, 0]
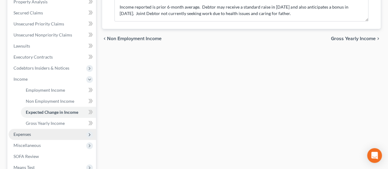
click at [33, 130] on span "Expenses" at bounding box center [52, 134] width 87 height 11
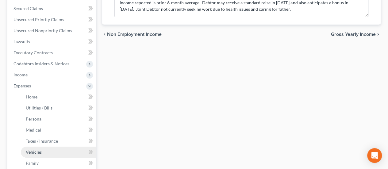
scroll to position [153, 0]
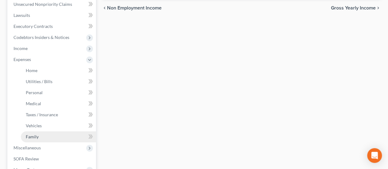
click at [42, 141] on link "Family" at bounding box center [58, 136] width 75 height 11
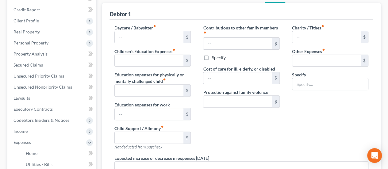
type input "0.00"
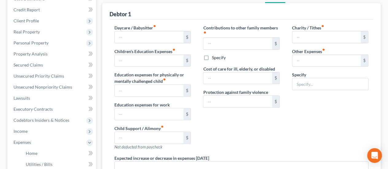
type input "0.00"
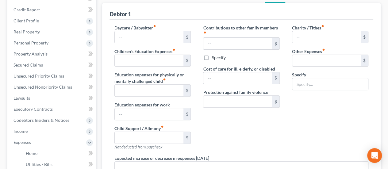
type textarea "Debtors have a roommate who covers the household utilities and renters' insuran…"
radio input "true"
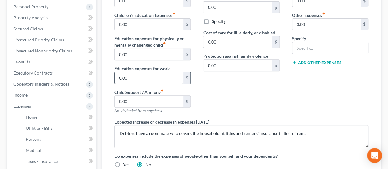
scroll to position [123, 0]
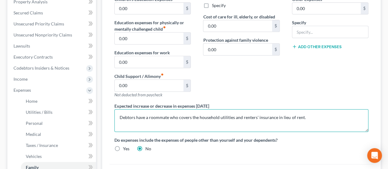
click at [317, 118] on textarea "Debtors have a roommate who covers the household utilities and renters' insuran…" at bounding box center [241, 120] width 254 height 23
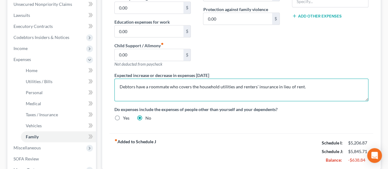
click at [193, 84] on textarea "Debtors have a roommate who covers the household utilities and renters' insuran…" at bounding box center [241, 89] width 254 height 23
click at [250, 86] on textarea "Debtors have a roommate who covers all household utilities and renters' insuran…" at bounding box center [241, 89] width 254 height 23
click at [306, 83] on textarea "Debtors have a roommate who covers all household utilities and renters' insuran…" at bounding box center [241, 89] width 254 height 23
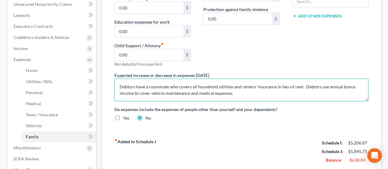
click at [184, 93] on textarea "Debtors have a roommate who covers all household utilities and renters' insuran…" at bounding box center [241, 89] width 254 height 23
click at [236, 92] on textarea "Debtors have a roommate who covers all household utilities and renters' insuran…" at bounding box center [241, 89] width 254 height 23
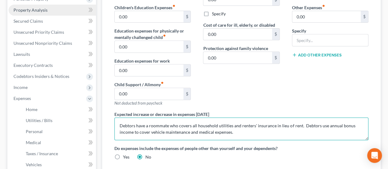
scroll to position [31, 0]
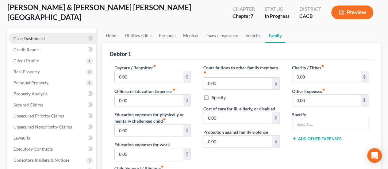
type textarea "Debtors have a roommate who covers all household utilities and renters' insuran…"
click at [47, 41] on link "Case Dashboard" at bounding box center [52, 38] width 87 height 11
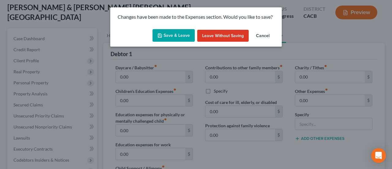
click at [183, 33] on button "Save & Leave" at bounding box center [174, 35] width 42 height 13
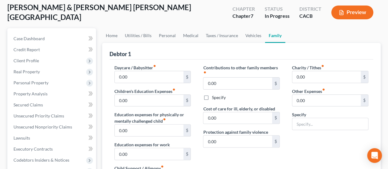
select select "6"
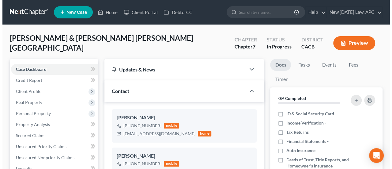
scroll to position [4371, 0]
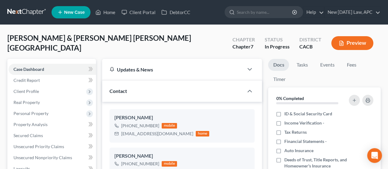
click at [362, 44] on button "Preview" at bounding box center [352, 43] width 42 height 14
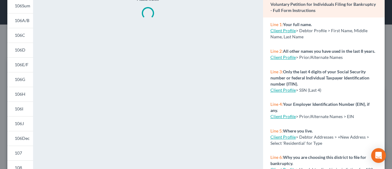
scroll to position [61, 0]
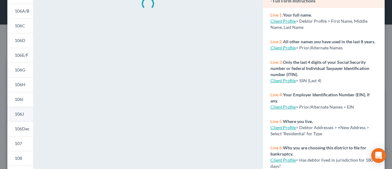
click at [28, 112] on link "106J" at bounding box center [20, 114] width 26 height 15
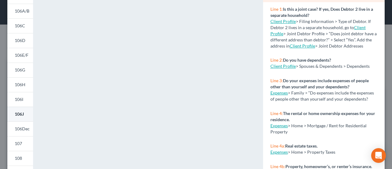
click at [22, 113] on span "106J" at bounding box center [19, 113] width 9 height 5
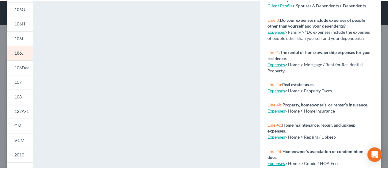
scroll to position [0, 0]
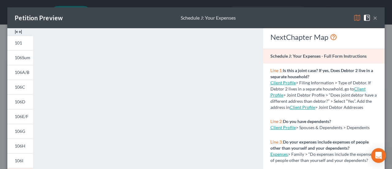
click at [373, 16] on button "×" at bounding box center [375, 17] width 4 height 7
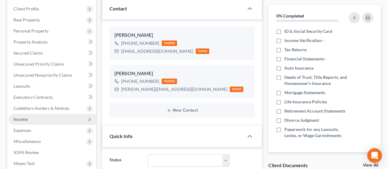
scroll to position [92, 0]
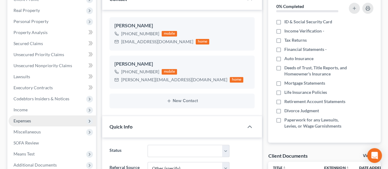
click at [28, 122] on span "Expenses" at bounding box center [21, 120] width 17 height 5
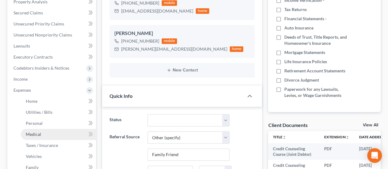
scroll to position [153, 0]
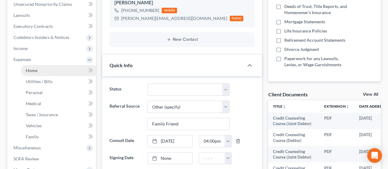
click at [32, 66] on link "Home" at bounding box center [58, 70] width 75 height 11
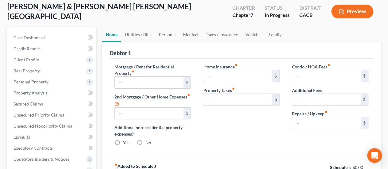
type input "3,778.71"
type input "0.00"
radio input "true"
type input "0.00"
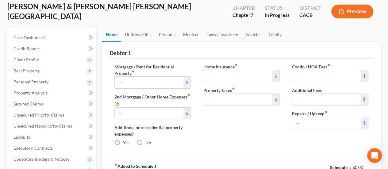
type input "0.00"
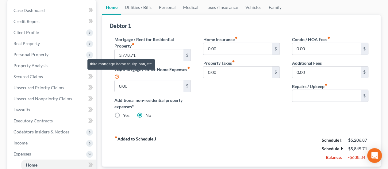
scroll to position [61, 0]
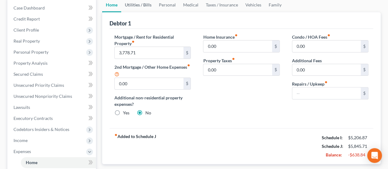
click at [136, 6] on link "Utilities / Bills" at bounding box center [138, 5] width 34 height 15
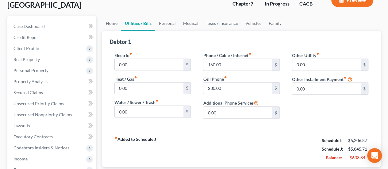
scroll to position [31, 0]
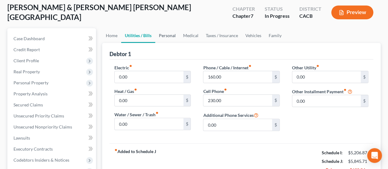
click at [165, 38] on link "Personal" at bounding box center [167, 35] width 24 height 15
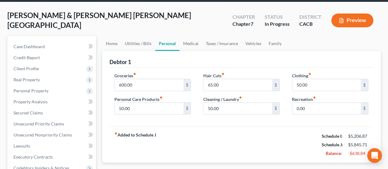
scroll to position [31, 0]
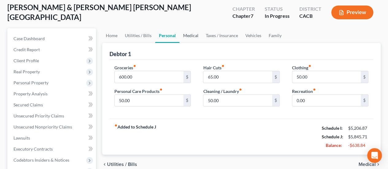
click at [191, 35] on link "Medical" at bounding box center [190, 35] width 23 height 15
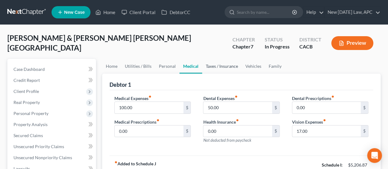
click at [206, 67] on link "Taxes / Insurance" at bounding box center [222, 66] width 40 height 15
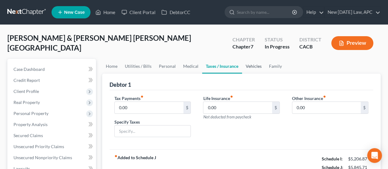
click at [259, 70] on link "Vehicles" at bounding box center [253, 66] width 23 height 15
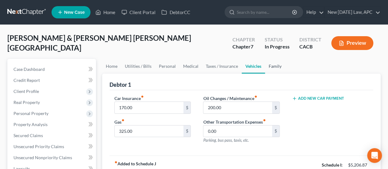
click at [266, 67] on link "Family" at bounding box center [275, 66] width 20 height 15
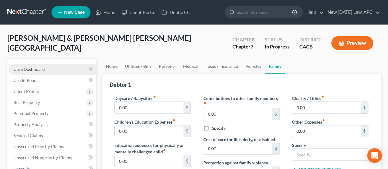
click at [35, 71] on span "Case Dashboard" at bounding box center [28, 68] width 31 height 5
select select "6"
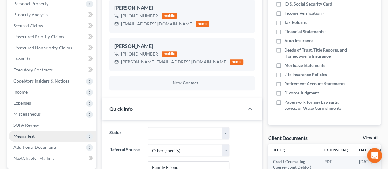
scroll to position [123, 0]
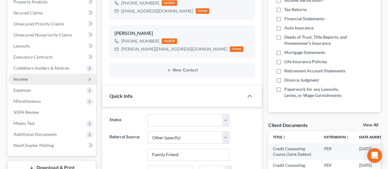
click at [33, 76] on span "Income" at bounding box center [52, 79] width 87 height 11
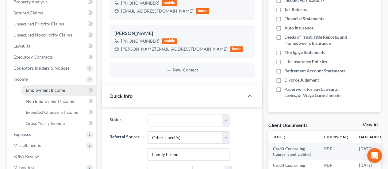
click at [54, 92] on span "Employment Income" at bounding box center [45, 89] width 39 height 5
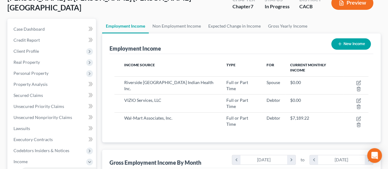
scroll to position [31, 0]
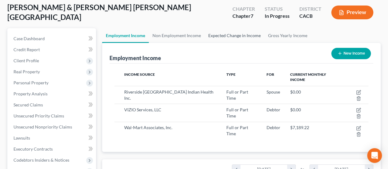
click at [230, 32] on link "Expected Change in Income" at bounding box center [234, 35] width 60 height 15
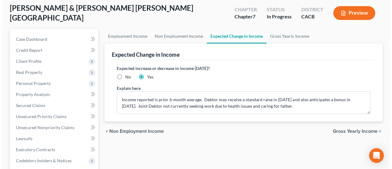
scroll to position [31, 0]
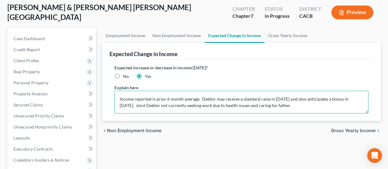
click at [335, 97] on textarea "Income reported is prior 6-month average. Debtor may receive a standard raise i…" at bounding box center [241, 102] width 254 height 23
click at [322, 99] on textarea "Income reported is prior 6-month average. Debtor may receive a standard raise i…" at bounding box center [241, 102] width 254 height 23
type textarea "Income reported is prior 6-month average. Debtor may receive a standard raise i…"
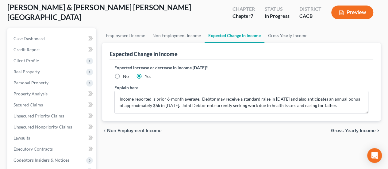
click at [349, 13] on button "Preview" at bounding box center [352, 13] width 42 height 14
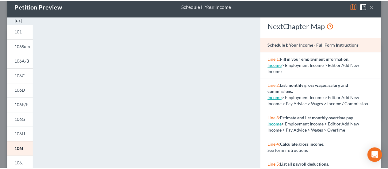
scroll to position [0, 0]
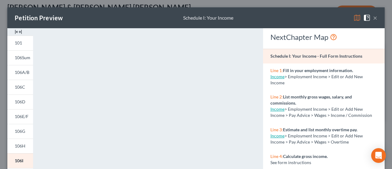
click at [373, 17] on button "×" at bounding box center [375, 17] width 4 height 7
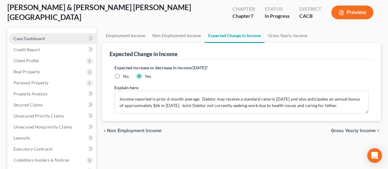
click at [49, 41] on link "Case Dashboard" at bounding box center [52, 38] width 87 height 11
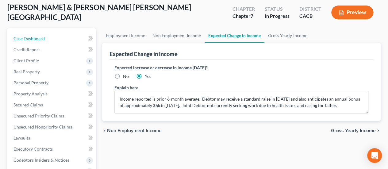
select select "5"
select select "6"
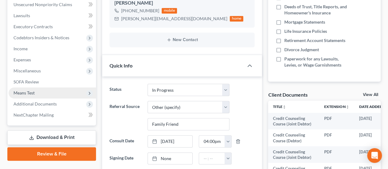
scroll to position [153, 0]
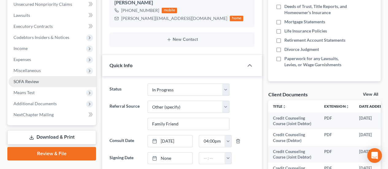
drag, startPoint x: 32, startPoint y: 49, endPoint x: 44, endPoint y: 81, distance: 33.6
click at [32, 49] on span "Income" at bounding box center [52, 48] width 87 height 11
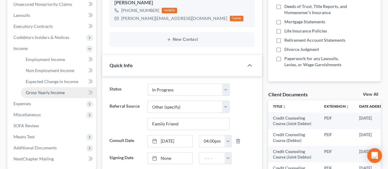
click at [43, 92] on span "Gross Yearly Income" at bounding box center [45, 92] width 39 height 5
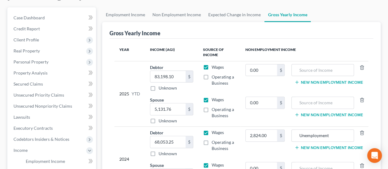
scroll to position [61, 0]
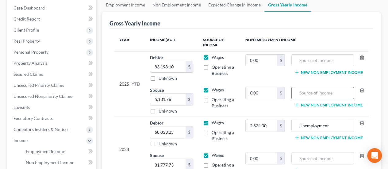
click at [306, 94] on input "text" at bounding box center [322, 93] width 56 height 12
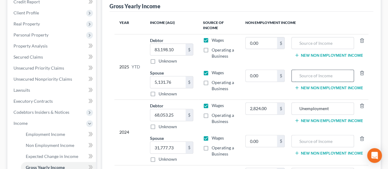
scroll to position [92, 0]
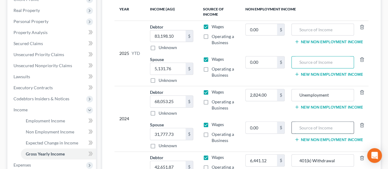
click at [308, 127] on input "text" at bounding box center [322, 128] width 56 height 12
click at [275, 127] on input "0.00" at bounding box center [261, 128] width 32 height 12
click at [304, 125] on input "text" at bounding box center [322, 128] width 56 height 12
type input "Paid Family Leave"
drag, startPoint x: 253, startPoint y: 126, endPoint x: 260, endPoint y: 127, distance: 7.1
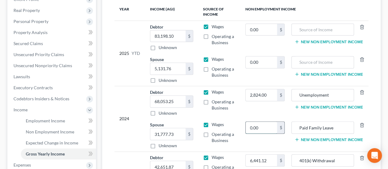
click at [253, 126] on input "0.00" at bounding box center [261, 128] width 32 height 12
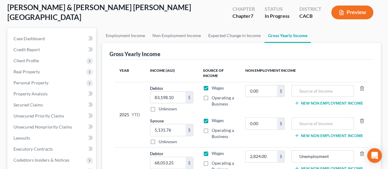
scroll to position [0, 0]
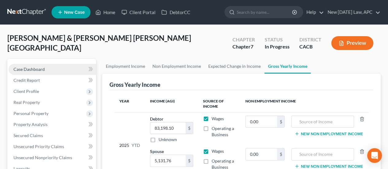
type input "2,345.00"
click at [37, 68] on span "Case Dashboard" at bounding box center [28, 68] width 31 height 5
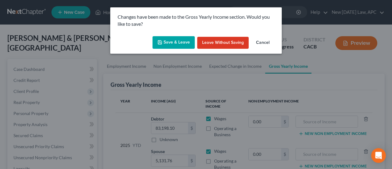
click at [178, 43] on button "Save & Leave" at bounding box center [174, 42] width 42 height 13
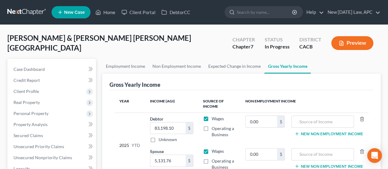
select select "6"
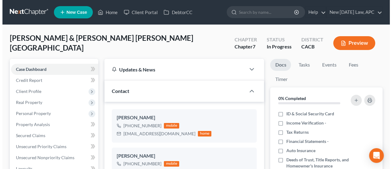
scroll to position [4371, 0]
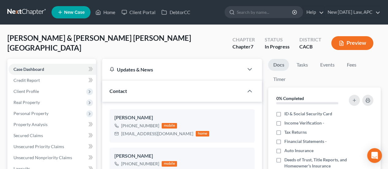
click at [360, 46] on button "Preview" at bounding box center [352, 43] width 42 height 14
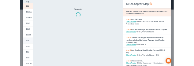
scroll to position [61, 0]
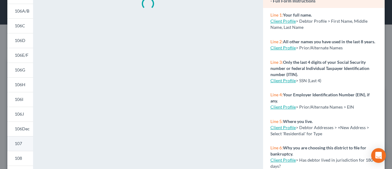
click at [21, 142] on span "107" at bounding box center [18, 143] width 7 height 5
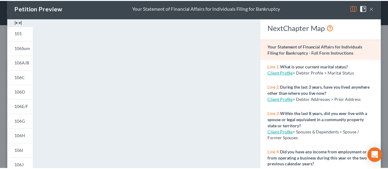
scroll to position [0, 0]
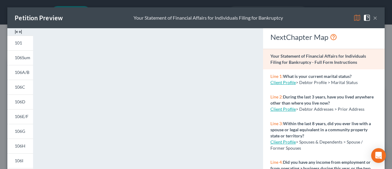
click at [373, 17] on button "×" at bounding box center [375, 17] width 4 height 7
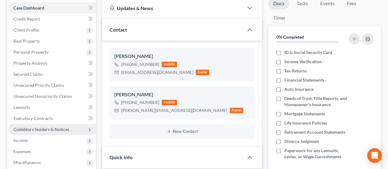
scroll to position [92, 0]
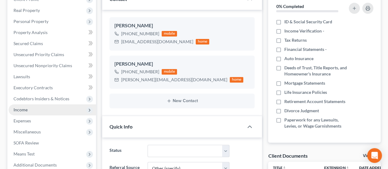
click at [28, 111] on span "Income" at bounding box center [52, 109] width 87 height 11
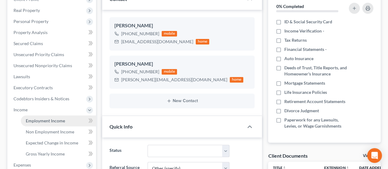
click at [39, 117] on link "Employment Income" at bounding box center [58, 120] width 75 height 11
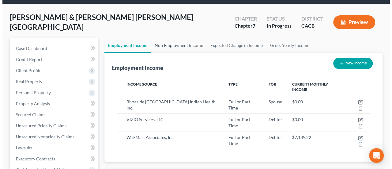
scroll to position [31, 0]
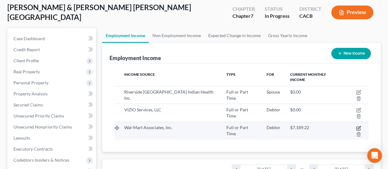
click at [358, 127] on icon "button" at bounding box center [358, 127] width 3 height 3
select select "0"
select select "2"
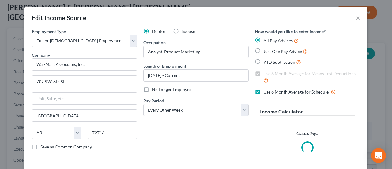
scroll to position [109, 157]
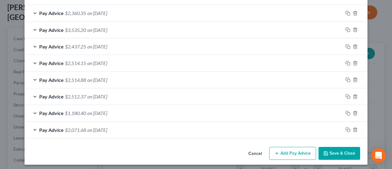
click at [132, 118] on div "Pay Advice $1,180.40 on [DATE]" at bounding box center [184, 113] width 319 height 16
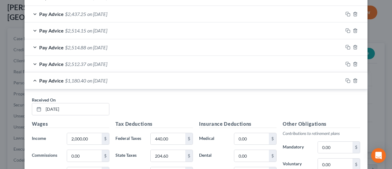
scroll to position [530, 0]
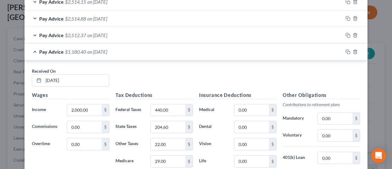
click at [133, 50] on div "Pay Advice $1,180.40 on [DATE]" at bounding box center [184, 52] width 319 height 16
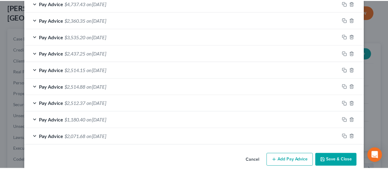
scroll to position [468, 0]
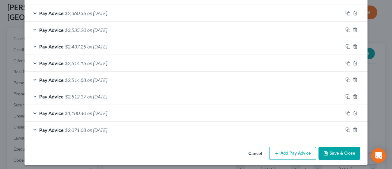
click at [246, 152] on button "Cancel" at bounding box center [255, 153] width 23 height 12
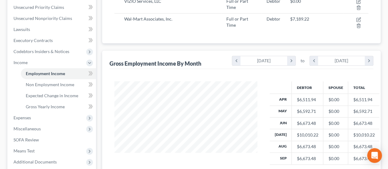
scroll to position [153, 0]
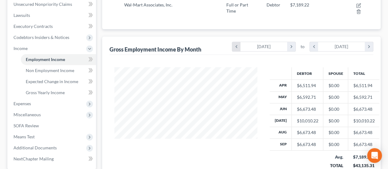
click at [236, 45] on icon "chevron_left" at bounding box center [236, 46] width 8 height 9
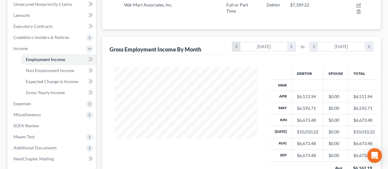
scroll to position [121, 155]
click at [236, 45] on icon "chevron_left" at bounding box center [236, 46] width 8 height 9
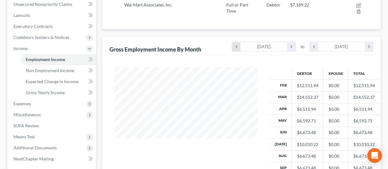
click at [236, 45] on icon "chevron_left" at bounding box center [236, 46] width 8 height 9
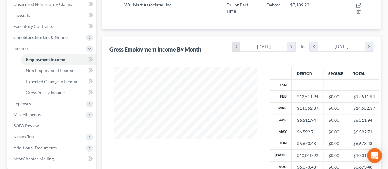
scroll to position [144, 155]
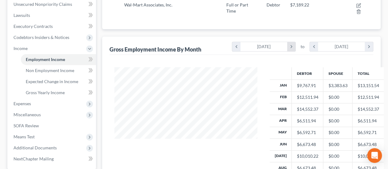
click at [287, 47] on icon "chevron_right" at bounding box center [291, 46] width 8 height 9
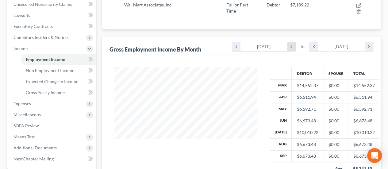
click at [287, 47] on icon "chevron_right" at bounding box center [291, 46] width 8 height 9
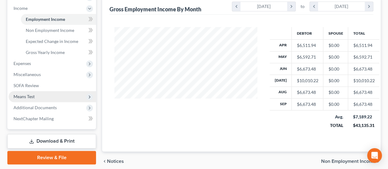
scroll to position [184, 0]
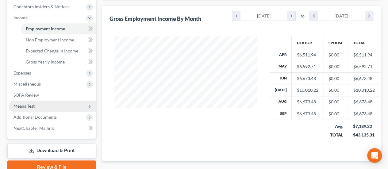
click at [40, 106] on span "Means Test" at bounding box center [52, 105] width 87 height 11
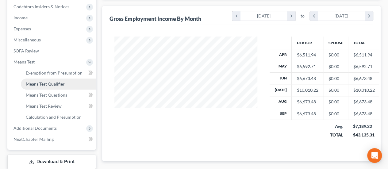
click at [45, 81] on span "Means Test Qualifier" at bounding box center [45, 83] width 39 height 5
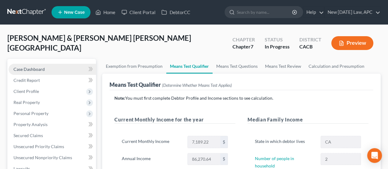
click at [37, 64] on link "Case Dashboard" at bounding box center [52, 69] width 87 height 11
select select "6"
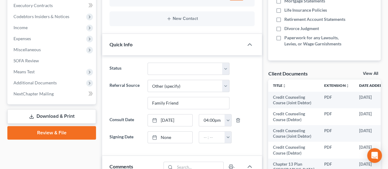
scroll to position [184, 0]
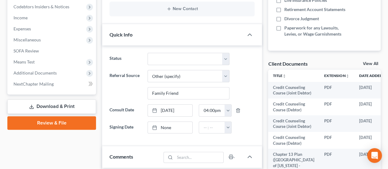
click at [62, 108] on link "Download & Print" at bounding box center [51, 106] width 89 height 14
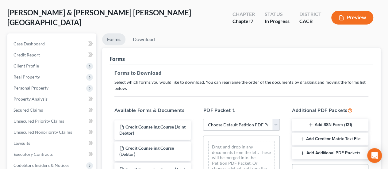
scroll to position [61, 0]
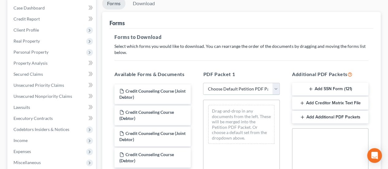
click at [223, 85] on select "Choose Default Petition PDF Packet Complete Bankruptcy Petition (all forms and …" at bounding box center [241, 89] width 76 height 12
select select "3"
click at [203, 83] on select "Choose Default Petition PDF Packet Complete Bankruptcy Petition (all forms and …" at bounding box center [241, 89] width 76 height 12
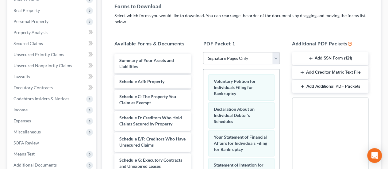
click at [325, 56] on button "Add SSN Form (121)" at bounding box center [330, 58] width 76 height 13
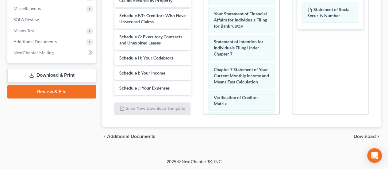
click at [361, 136] on span "Download" at bounding box center [364, 136] width 22 height 5
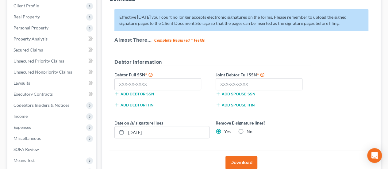
scroll to position [75, 0]
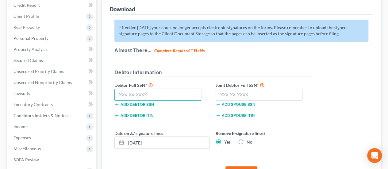
click at [157, 89] on input "text" at bounding box center [157, 95] width 87 height 12
type input "607-50-1183"
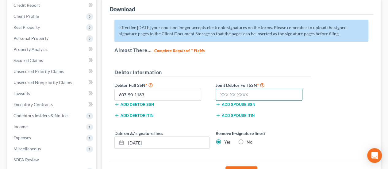
click at [228, 93] on input "text" at bounding box center [258, 95] width 87 height 12
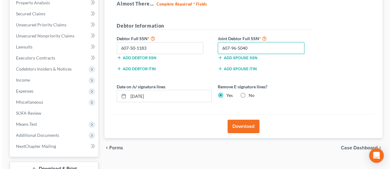
scroll to position [136, 0]
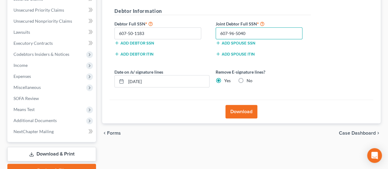
type input "607-96-5040"
click at [244, 108] on button "Download" at bounding box center [241, 111] width 32 height 13
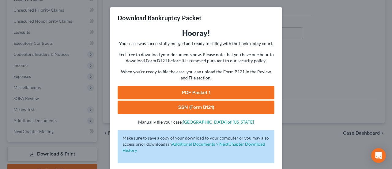
click at [202, 89] on link "PDF Packet 1" at bounding box center [196, 92] width 157 height 13
click at [195, 102] on link "SSN (Form B121)" at bounding box center [196, 106] width 157 height 13
